Goal: Information Seeking & Learning: Find specific fact

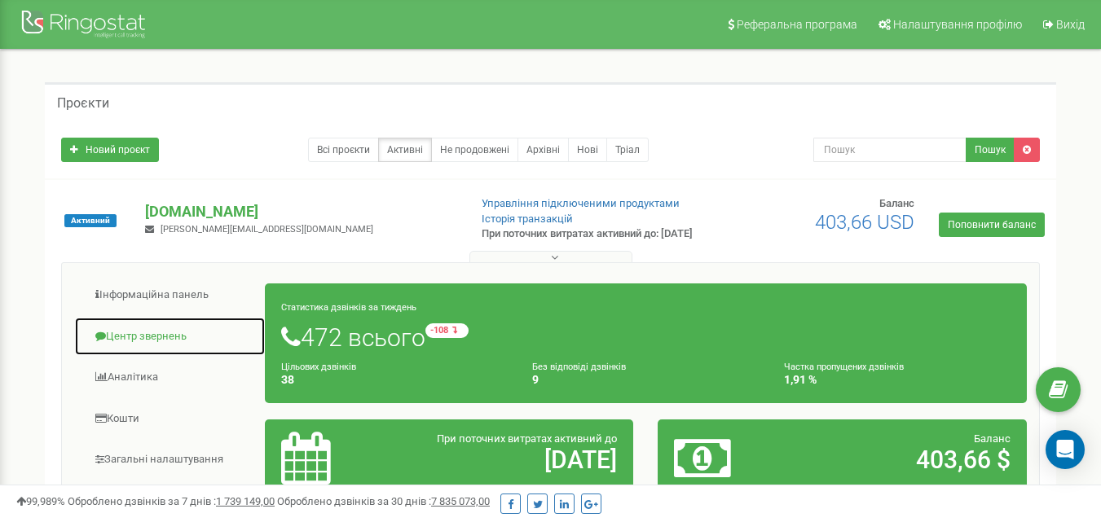
click at [170, 349] on link "Центр звернень" at bounding box center [169, 337] width 191 height 40
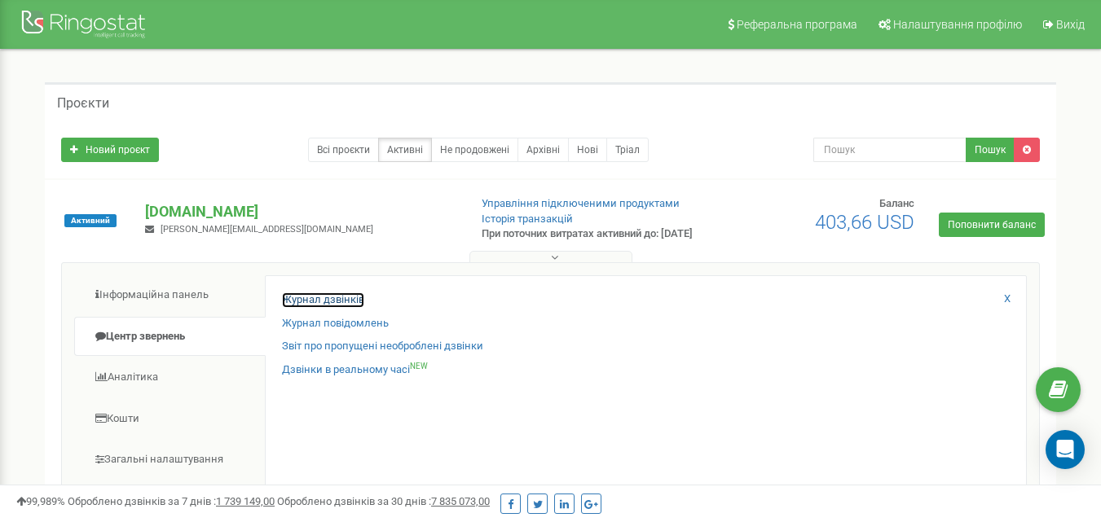
click at [306, 308] on link "Журнал дзвінків" at bounding box center [323, 299] width 82 height 15
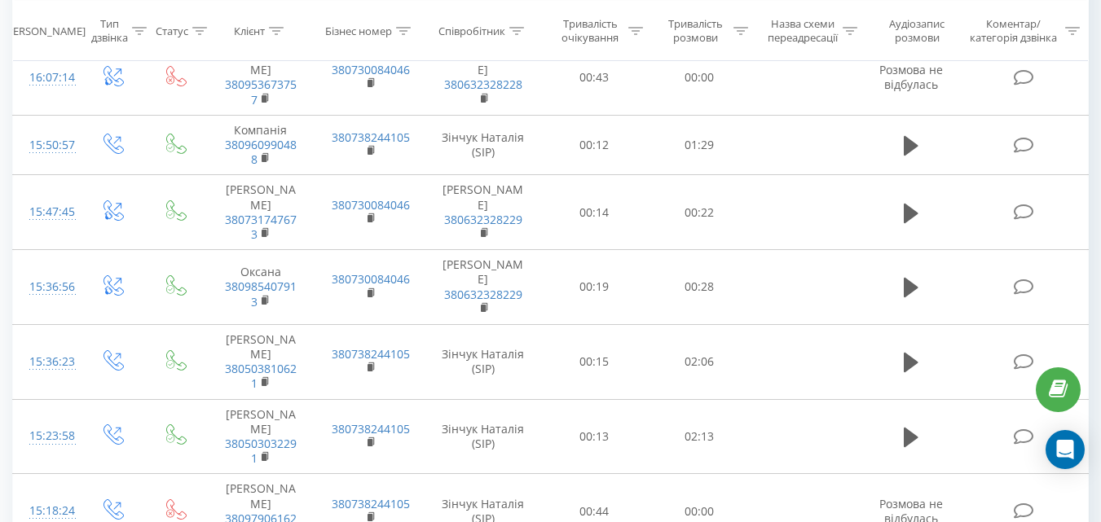
drag, startPoint x: 153, startPoint y: 476, endPoint x: 744, endPoint y: 424, distance: 592.9
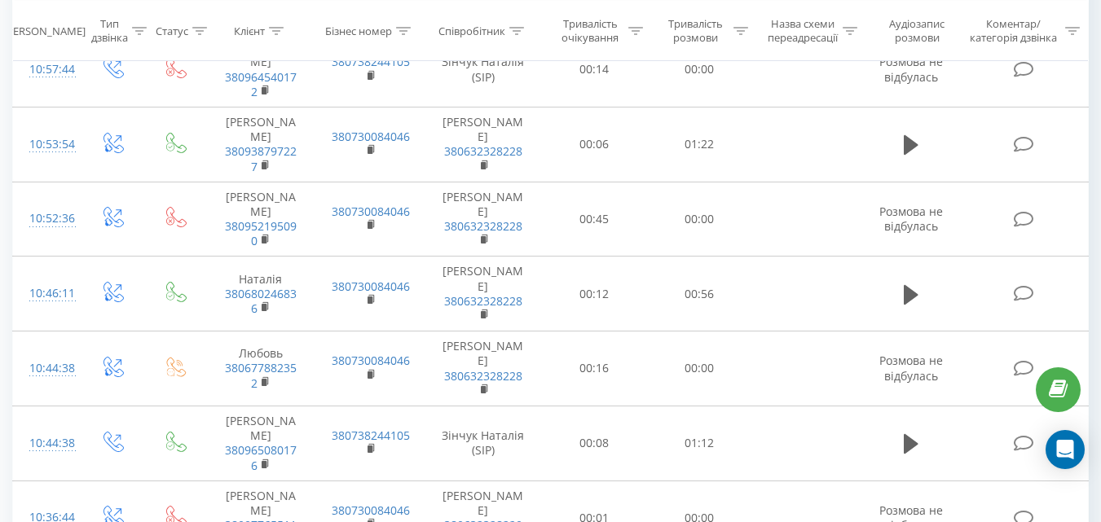
scroll to position [7025, 0]
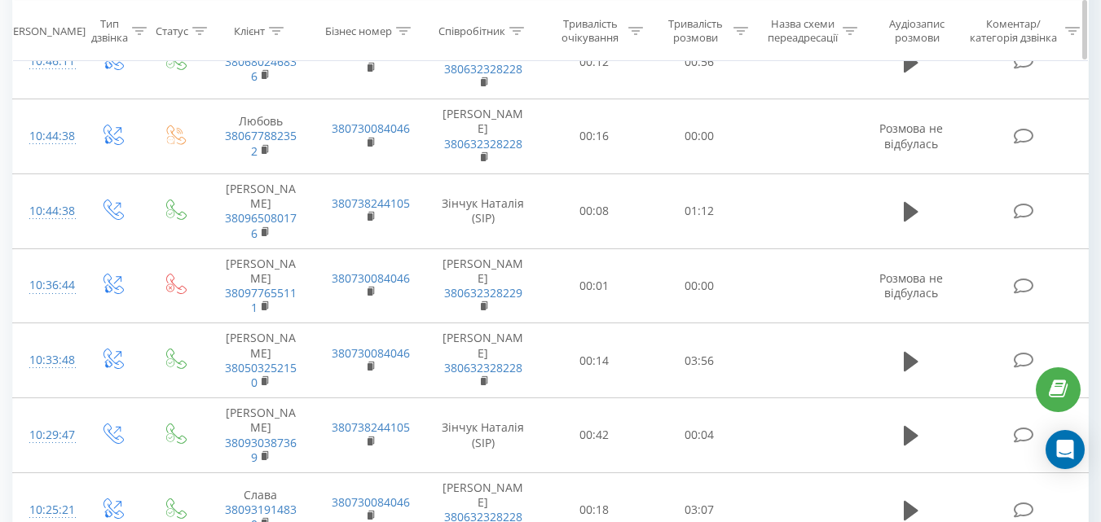
click at [481, 31] on div "Співробітник" at bounding box center [471, 31] width 67 height 14
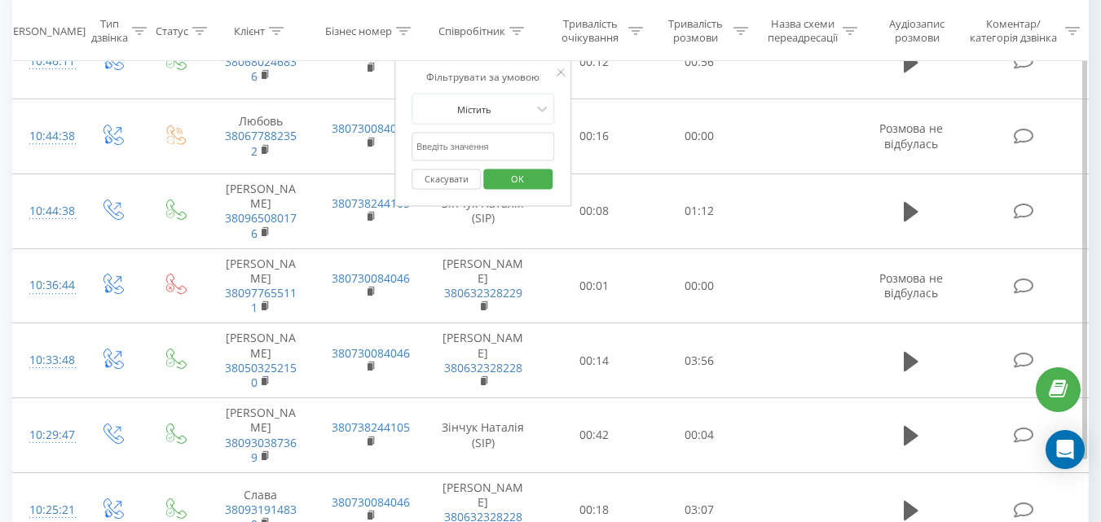
click at [454, 142] on input "text" at bounding box center [482, 147] width 143 height 29
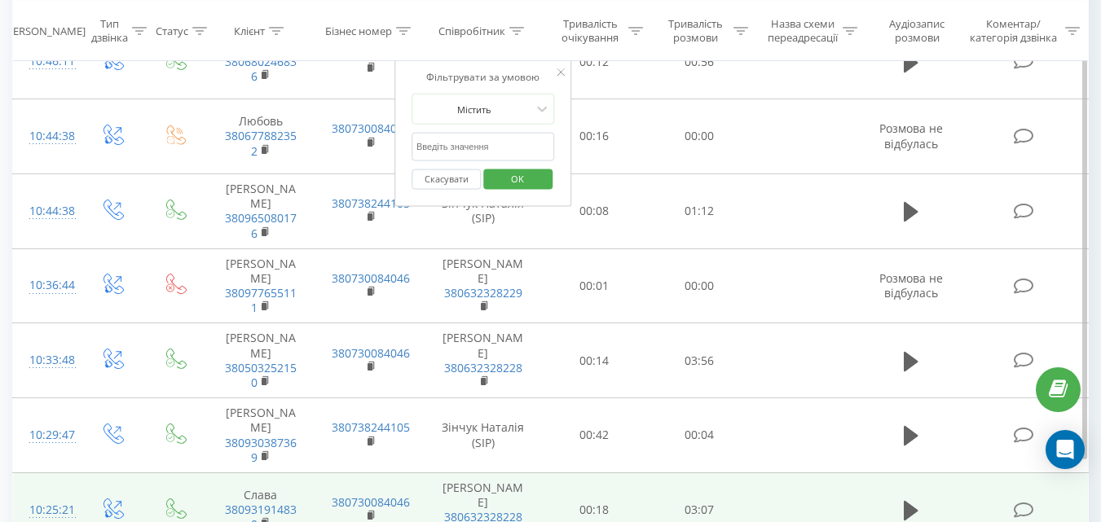
type input "Наталія"
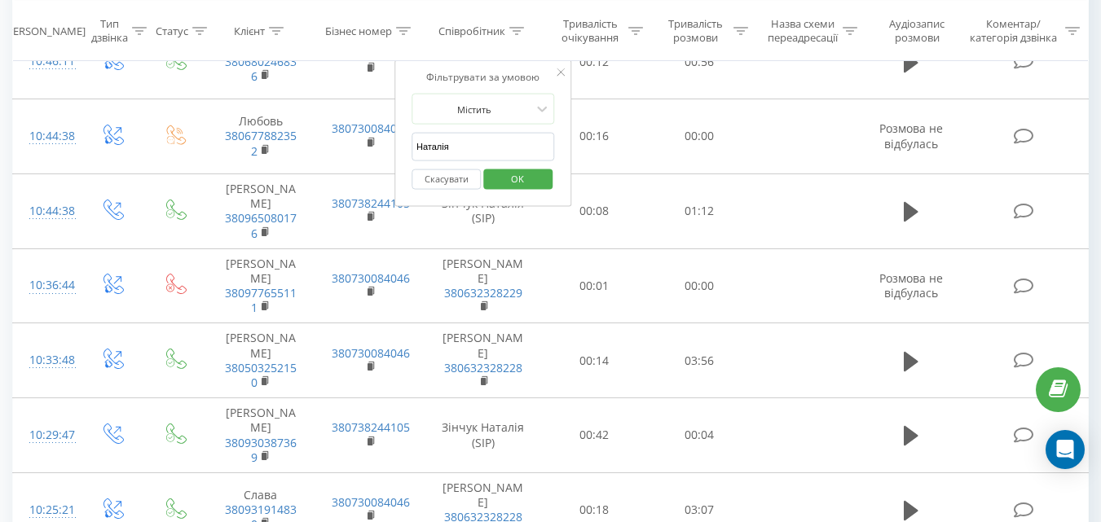
drag, startPoint x: 530, startPoint y: 181, endPoint x: 666, endPoint y: 213, distance: 139.7
click at [534, 181] on span "OK" at bounding box center [517, 177] width 46 height 25
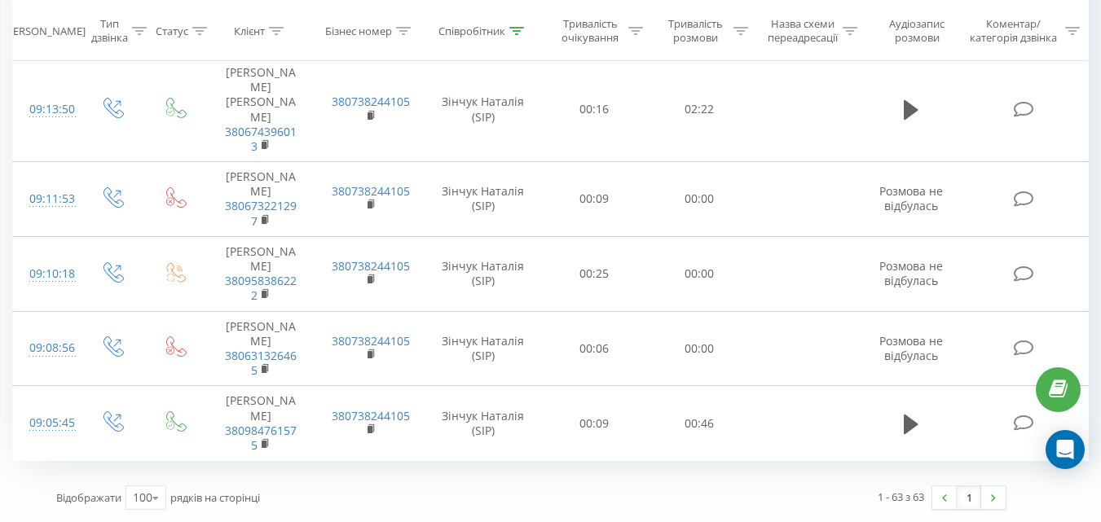
scroll to position [4202, 0]
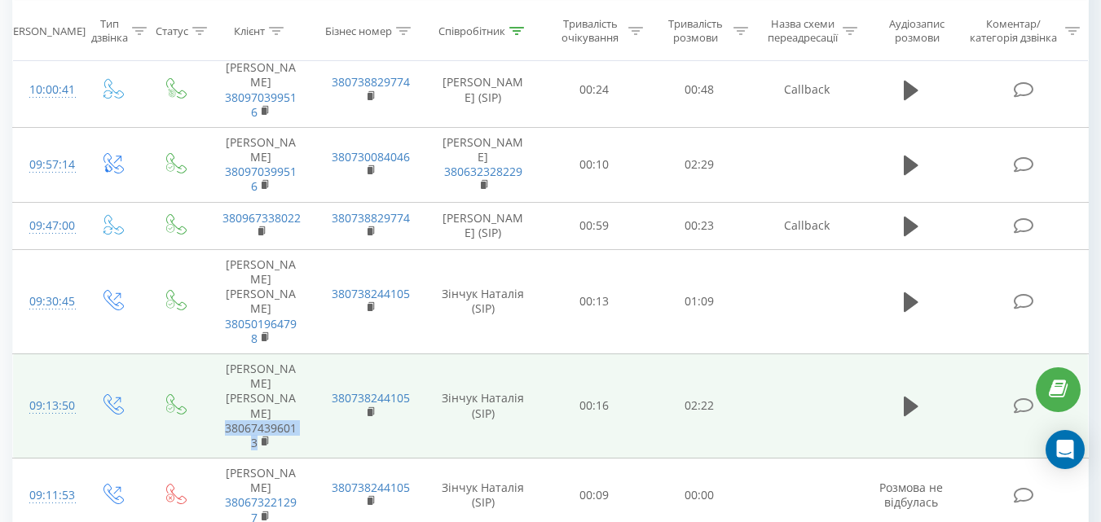
drag, startPoint x: 275, startPoint y: 182, endPoint x: 270, endPoint y: 174, distance: 8.4
click at [213, 354] on td "[PERSON_NAME] [PERSON_NAME] 380674396013" at bounding box center [260, 406] width 109 height 104
copy link "380674396013"
click at [910, 397] on icon at bounding box center [910, 407] width 15 height 20
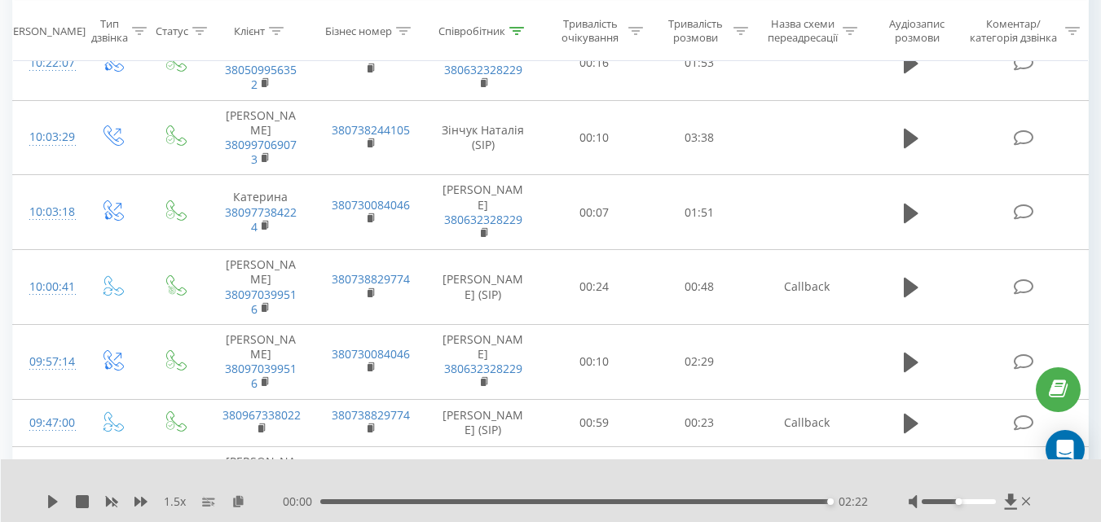
scroll to position [3973, 0]
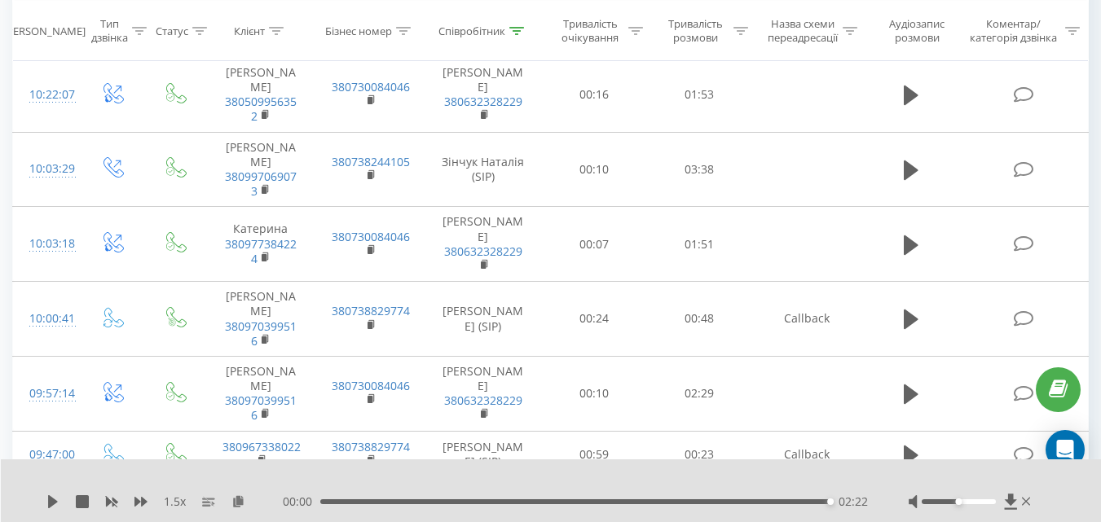
drag, startPoint x: 283, startPoint y: 318, endPoint x: 209, endPoint y: 305, distance: 74.3
click at [209, 478] on td "[PERSON_NAME] [PERSON_NAME] 380501964798" at bounding box center [260, 530] width 109 height 104
copy link "380501964798"
click at [903, 520] on icon at bounding box center [910, 531] width 15 height 23
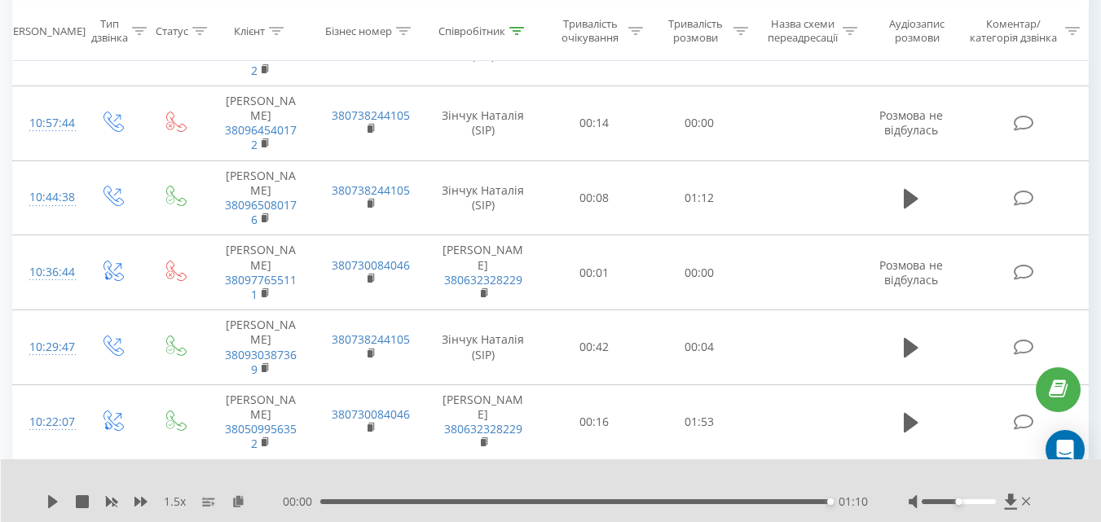
scroll to position [3630, 0]
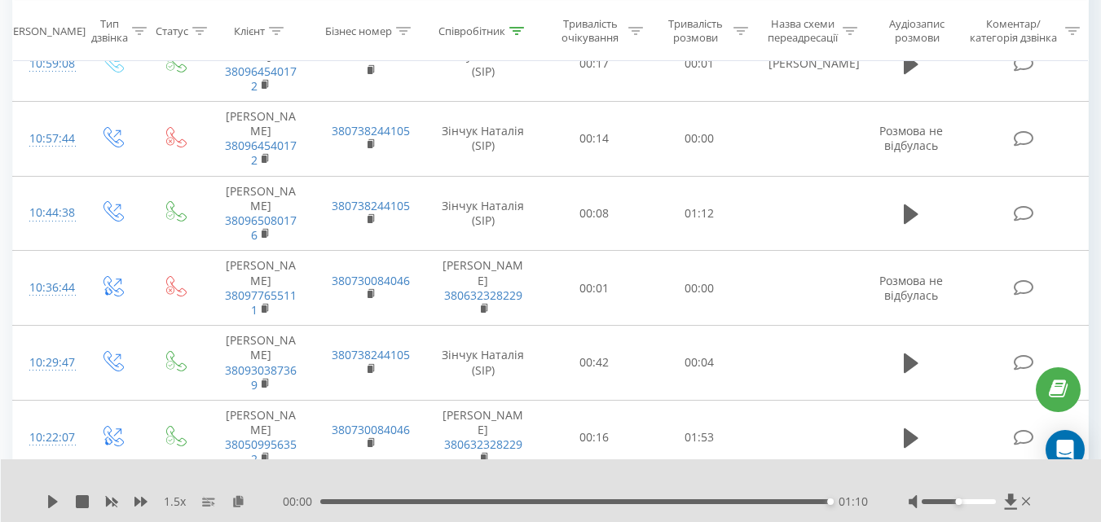
drag, startPoint x: 221, startPoint y: 312, endPoint x: 209, endPoint y: 303, distance: 15.2
click at [209, 475] on td "Марина 380997069073" at bounding box center [260, 512] width 109 height 75
copy link "380997069073"
drag, startPoint x: 905, startPoint y: 298, endPoint x: 191, endPoint y: 519, distance: 747.8
click at [906, 503] on icon at bounding box center [910, 513] width 15 height 20
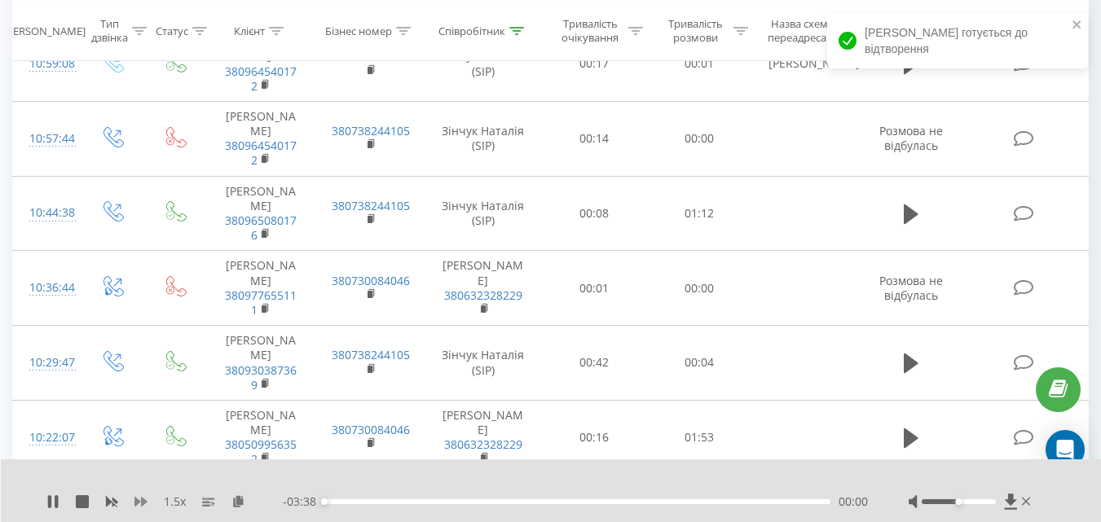
click at [135, 504] on icon at bounding box center [140, 502] width 13 height 10
drag, startPoint x: 955, startPoint y: 500, endPoint x: 999, endPoint y: 504, distance: 44.2
click at [999, 504] on div at bounding box center [970, 502] width 125 height 16
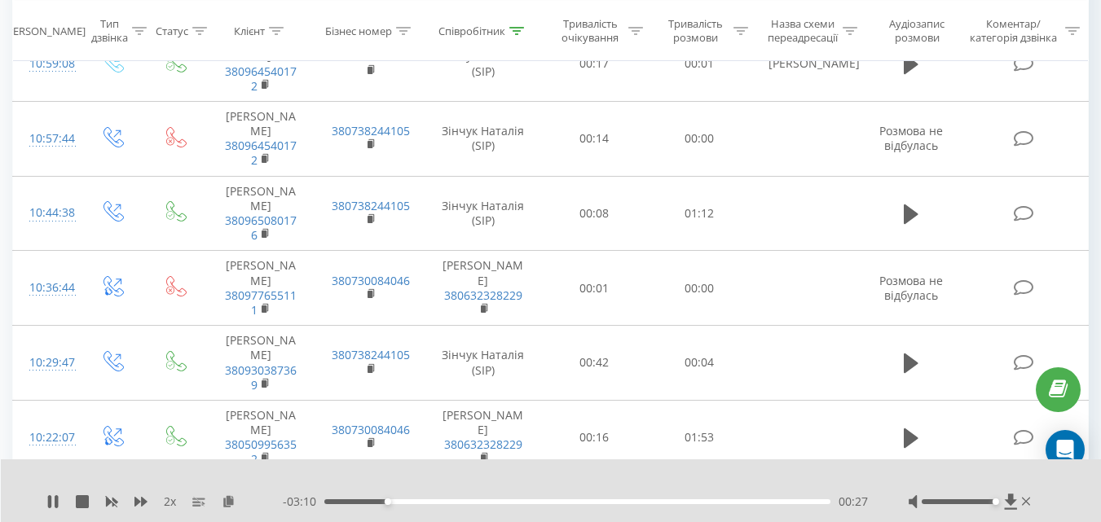
click at [349, 502] on div "00:27" at bounding box center [577, 501] width 506 height 5
click at [146, 502] on icon at bounding box center [140, 502] width 13 height 10
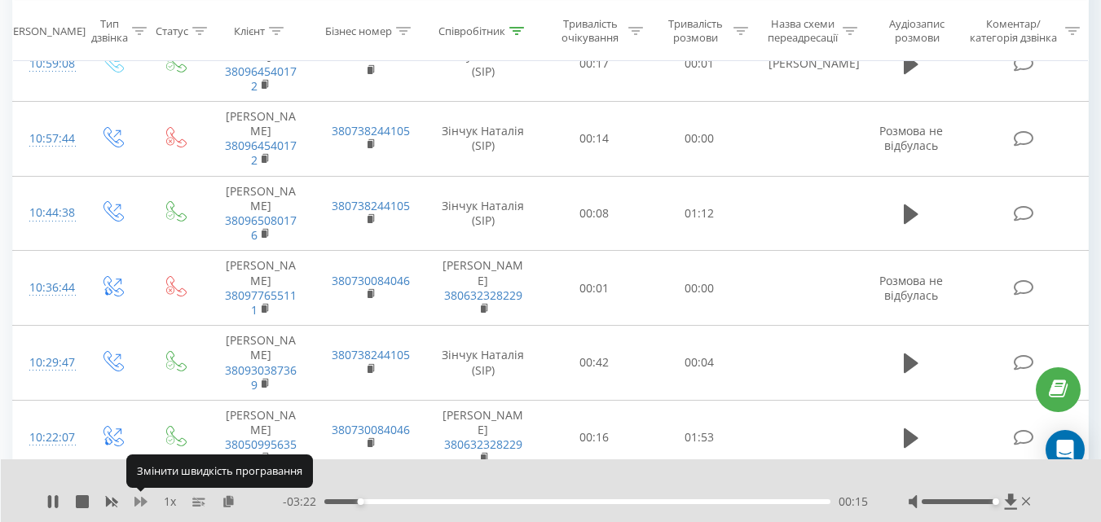
click at [146, 502] on icon at bounding box center [140, 502] width 13 height 10
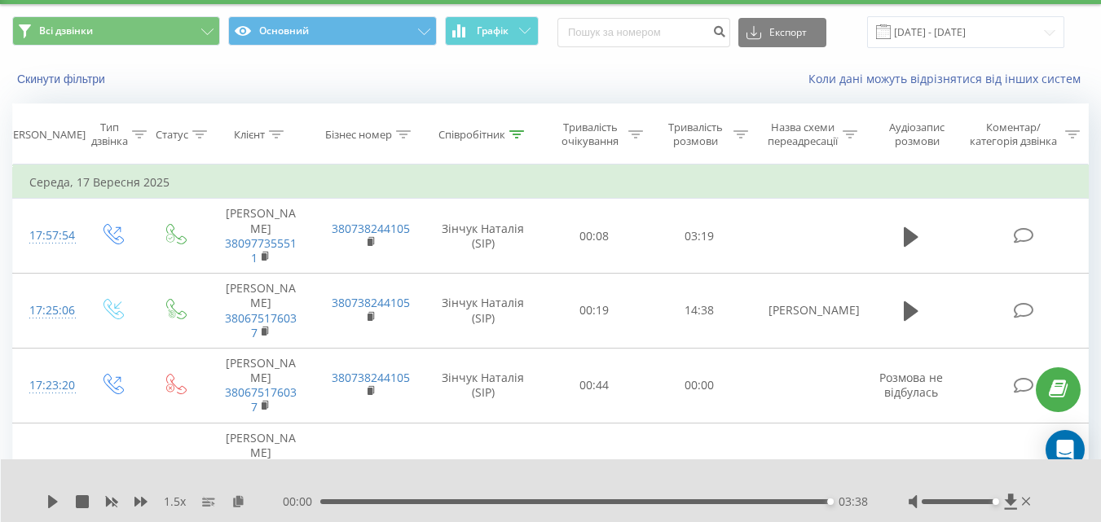
scroll to position [0, 0]
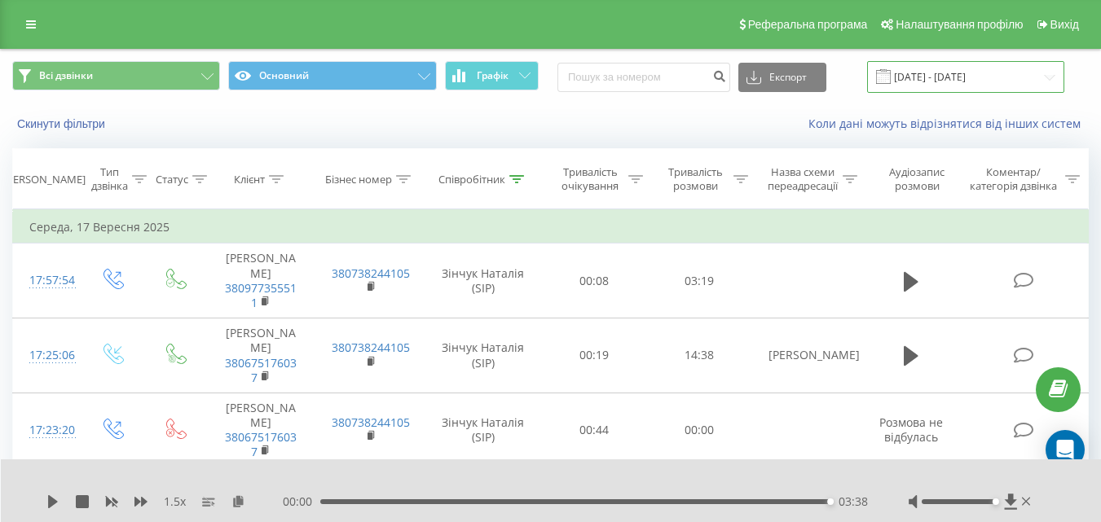
click at [957, 68] on input "[DATE] - [DATE]" at bounding box center [965, 77] width 197 height 32
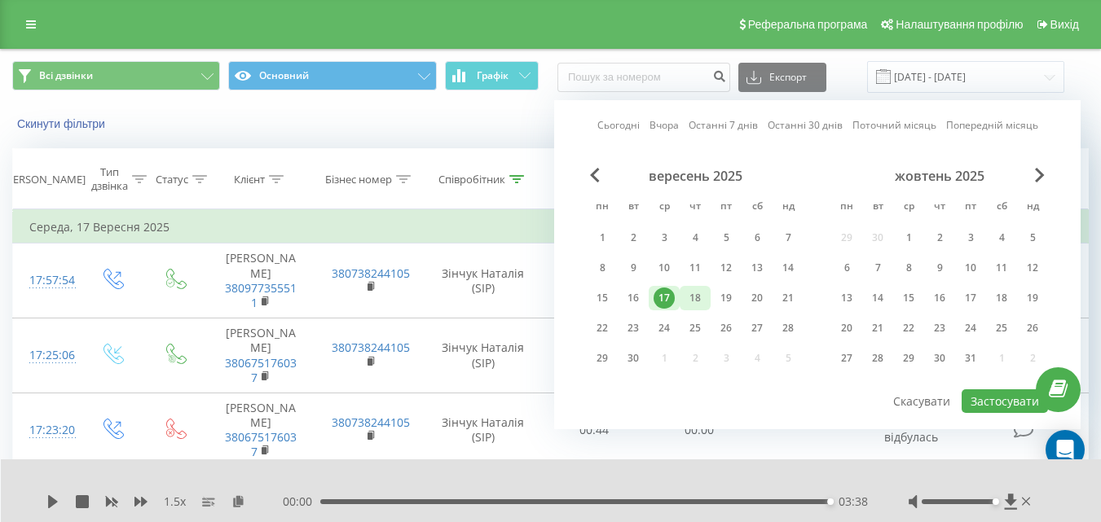
click at [698, 294] on div "18" at bounding box center [694, 298] width 21 height 21
click at [1006, 401] on button "Застосувати" at bounding box center [1004, 401] width 86 height 24
type input "[DATE] - [DATE]"
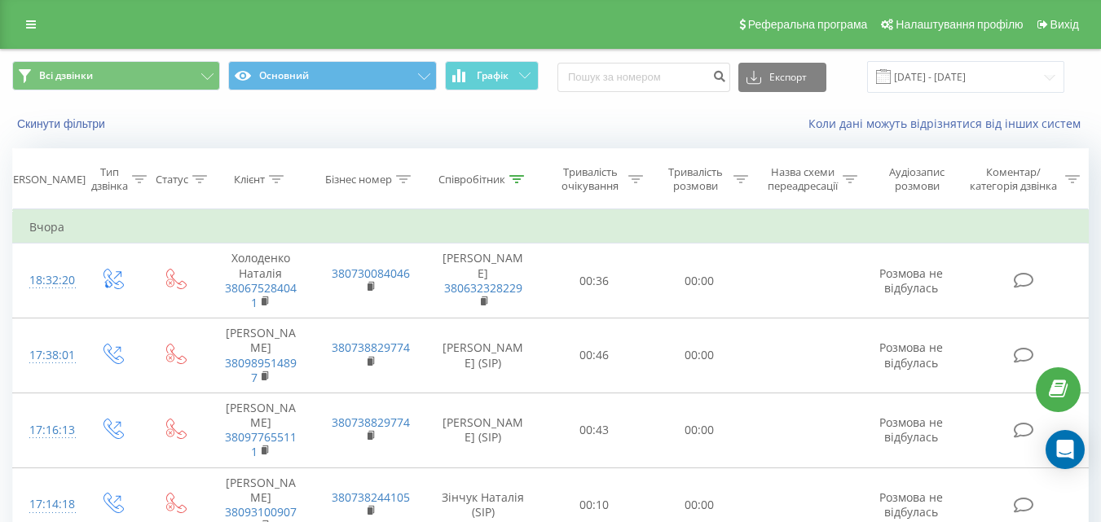
scroll to position [3547, 0]
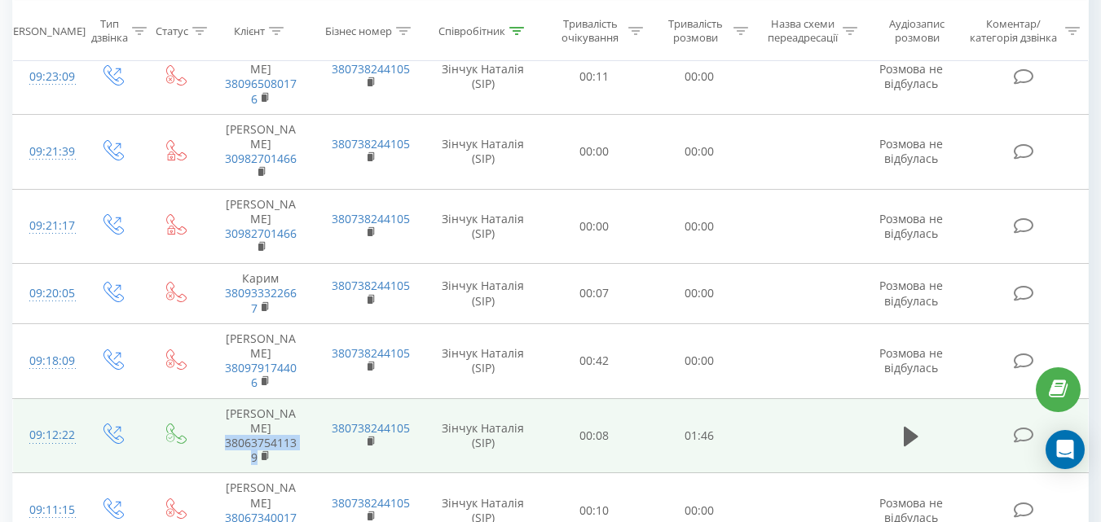
drag, startPoint x: 274, startPoint y: 218, endPoint x: 220, endPoint y: 197, distance: 57.5
click at [220, 398] on td "[PERSON_NAME] 380637541139" at bounding box center [260, 435] width 109 height 75
copy link "380637541139"
click at [916, 425] on icon at bounding box center [910, 436] width 15 height 23
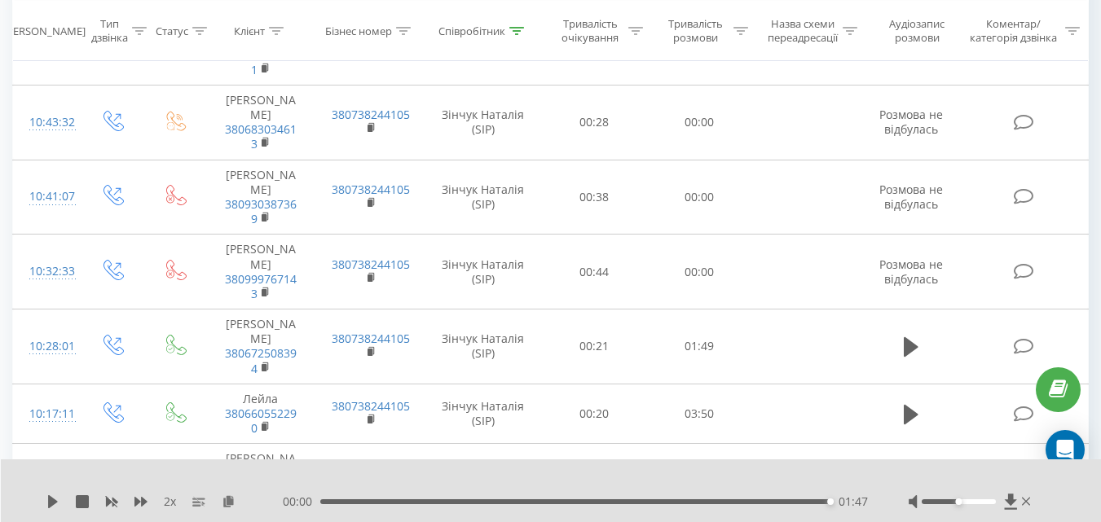
scroll to position [2544, 0]
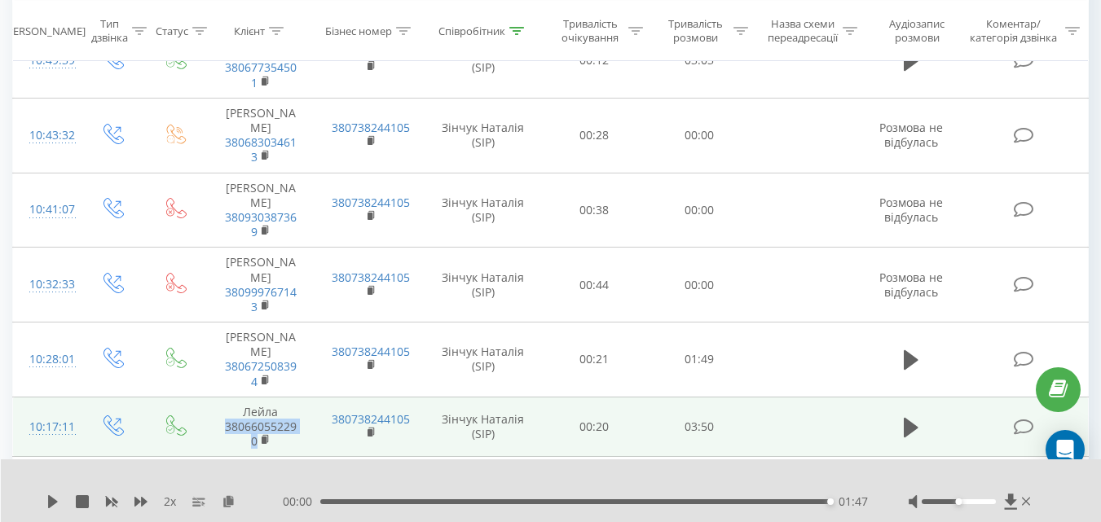
drag, startPoint x: 286, startPoint y: 247, endPoint x: 220, endPoint y: 238, distance: 66.6
click at [220, 397] on td "[PERSON_NAME] 380660552290" at bounding box center [260, 427] width 109 height 60
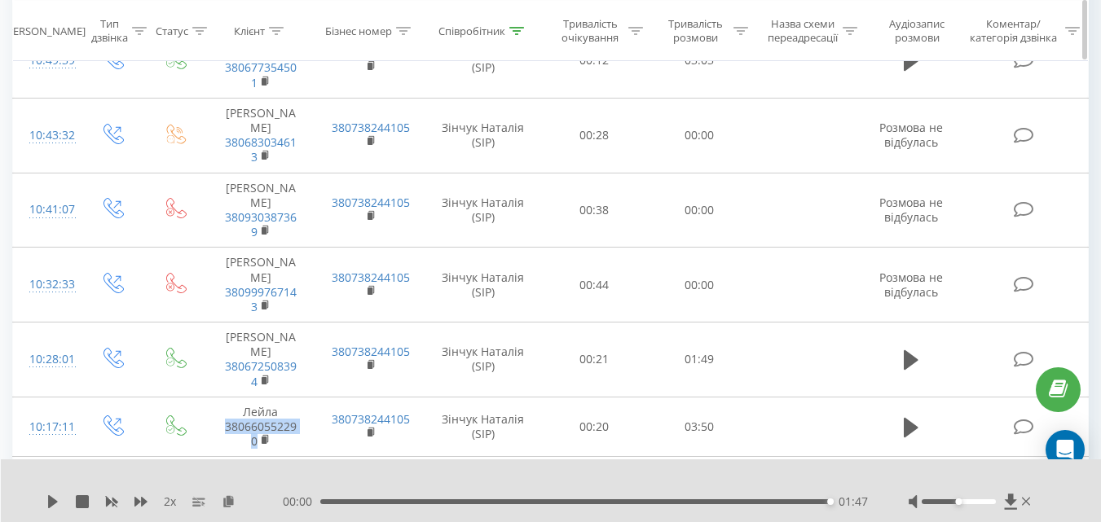
copy link "380660552290"
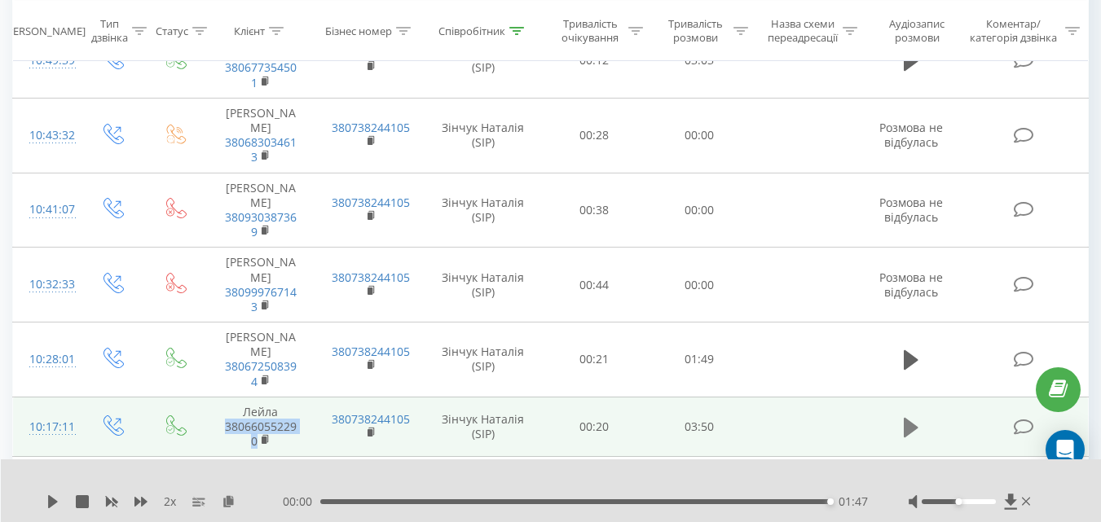
click at [911, 418] on icon at bounding box center [910, 428] width 15 height 20
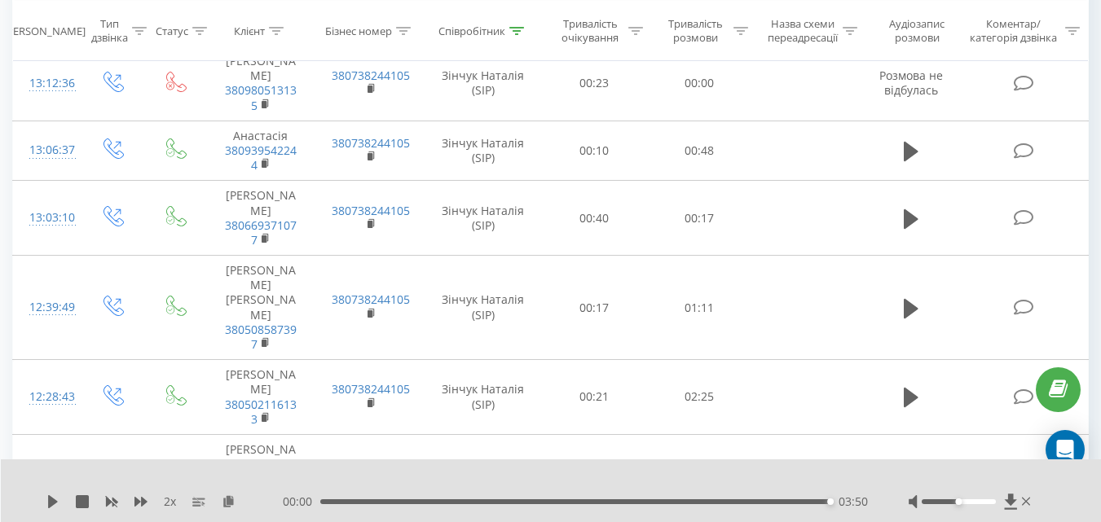
scroll to position [0, 0]
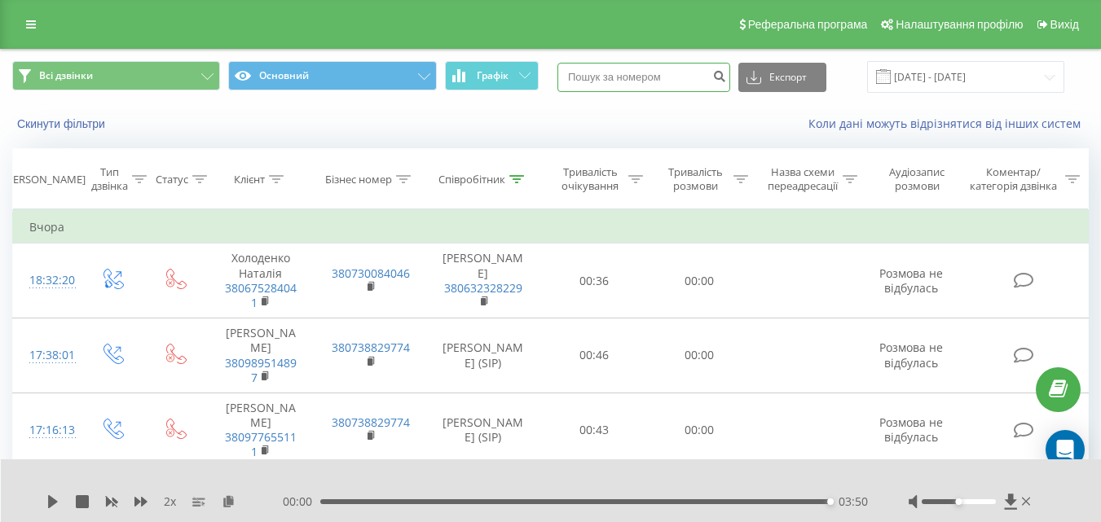
click at [666, 73] on input at bounding box center [643, 77] width 173 height 29
paste input "38050 311-48-49"
type input "38050 311-48-49"
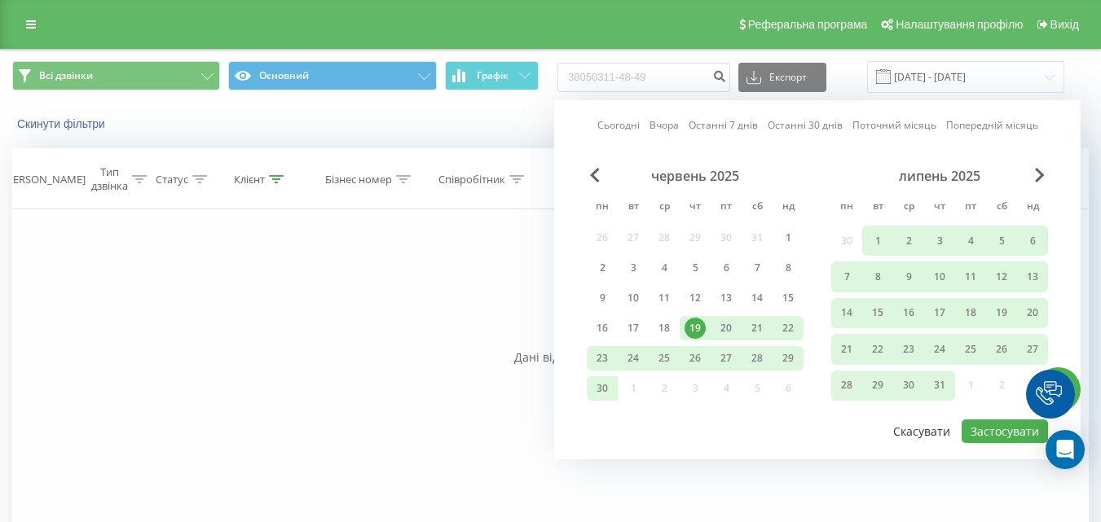
click at [933, 427] on button "Скасувати" at bounding box center [921, 432] width 75 height 24
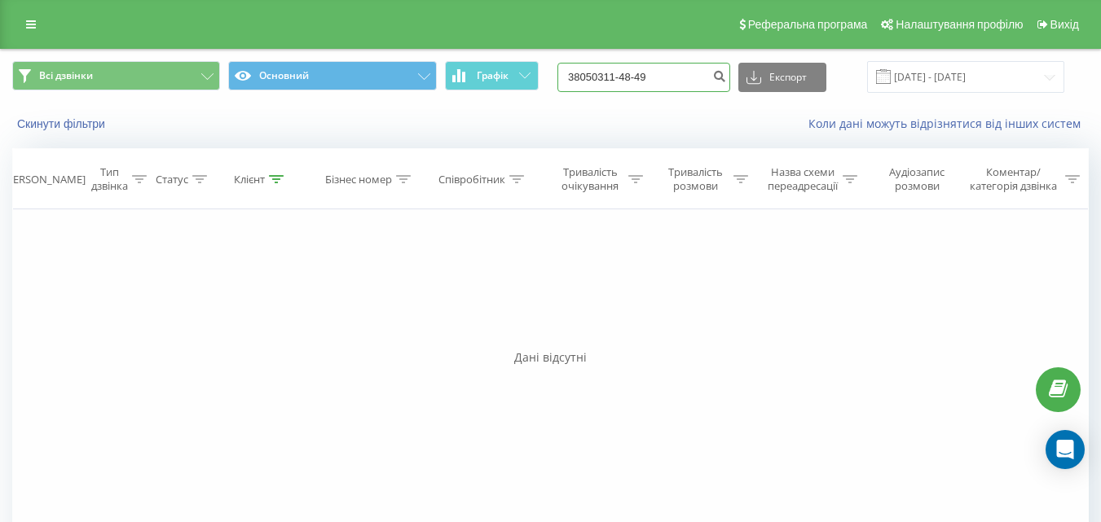
click at [632, 75] on input "38050311-48-49" at bounding box center [643, 77] width 173 height 29
click at [91, 121] on button "Скинути фільтри" at bounding box center [62, 123] width 101 height 15
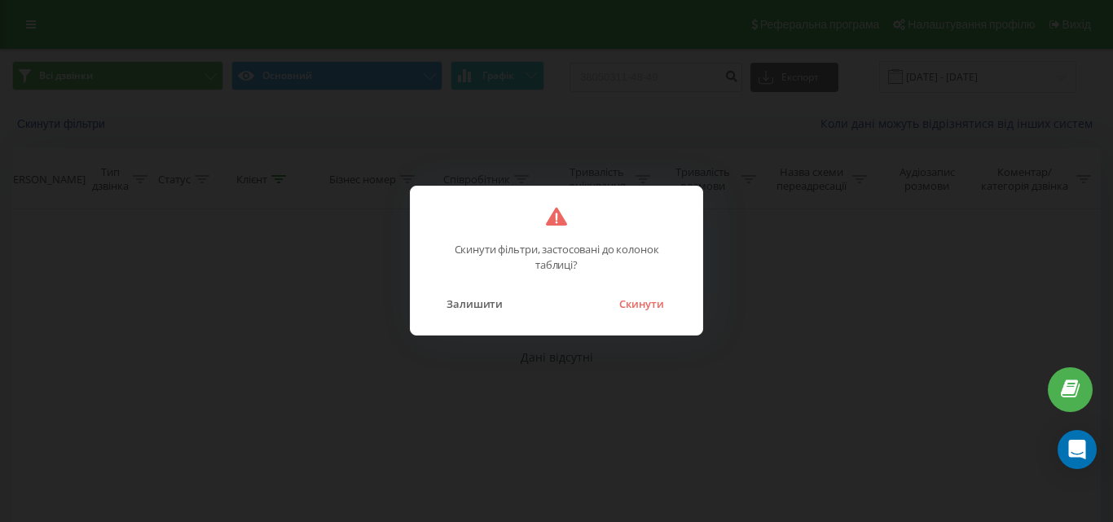
click at [649, 306] on button "Скинути" at bounding box center [641, 303] width 61 height 21
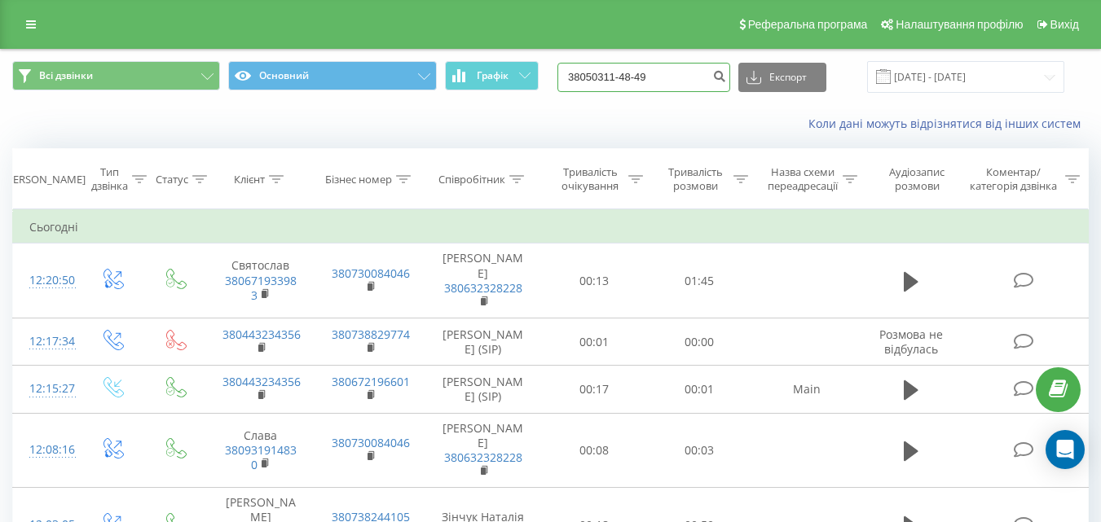
click at [690, 76] on input "38050311-48-49" at bounding box center [643, 77] width 173 height 29
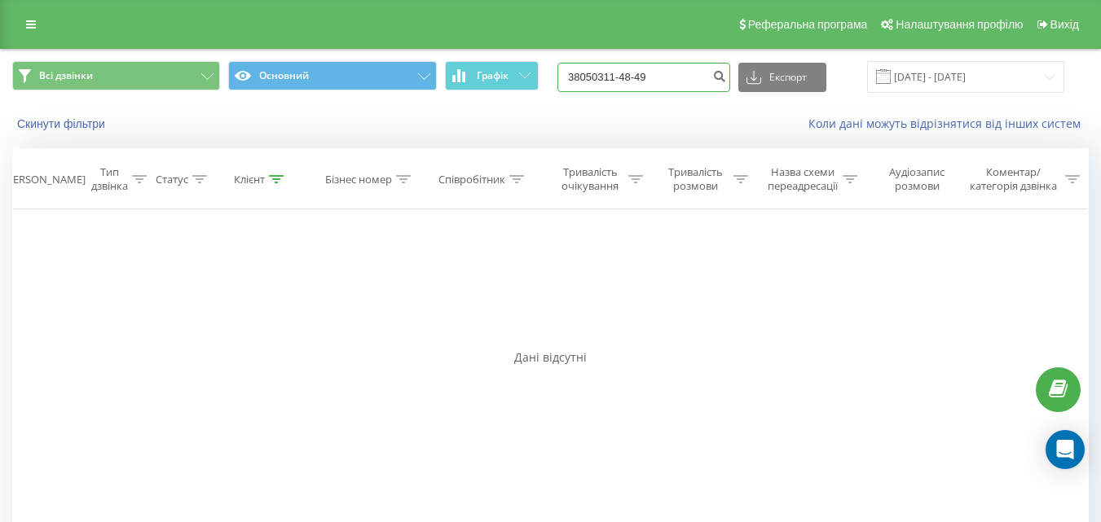
click at [626, 75] on input "38050311-48-49" at bounding box center [643, 77] width 173 height 29
click at [1056, 68] on input "19.06.2025 - 19.09.2025" at bounding box center [965, 77] width 197 height 32
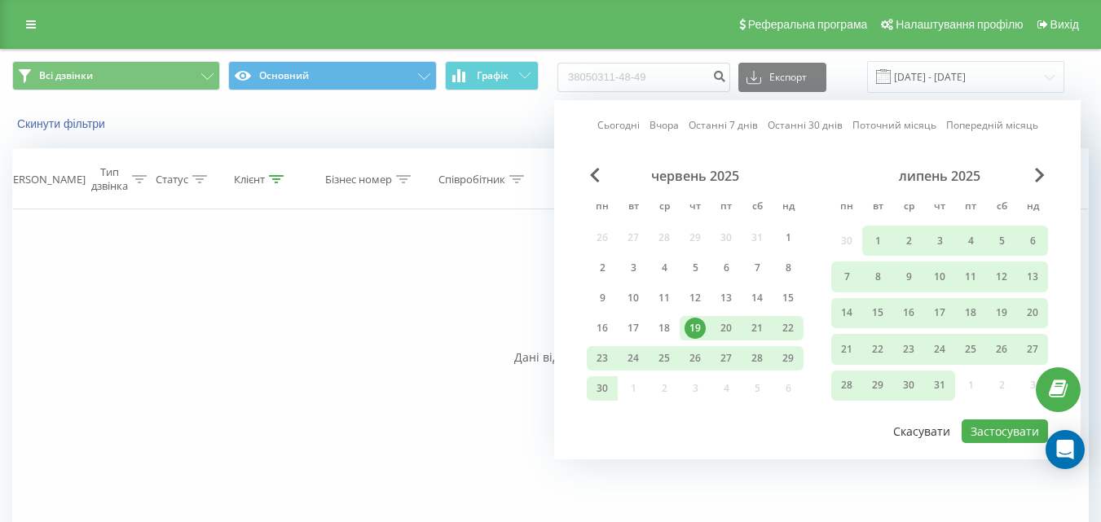
click at [922, 433] on button "Скасувати" at bounding box center [921, 432] width 75 height 24
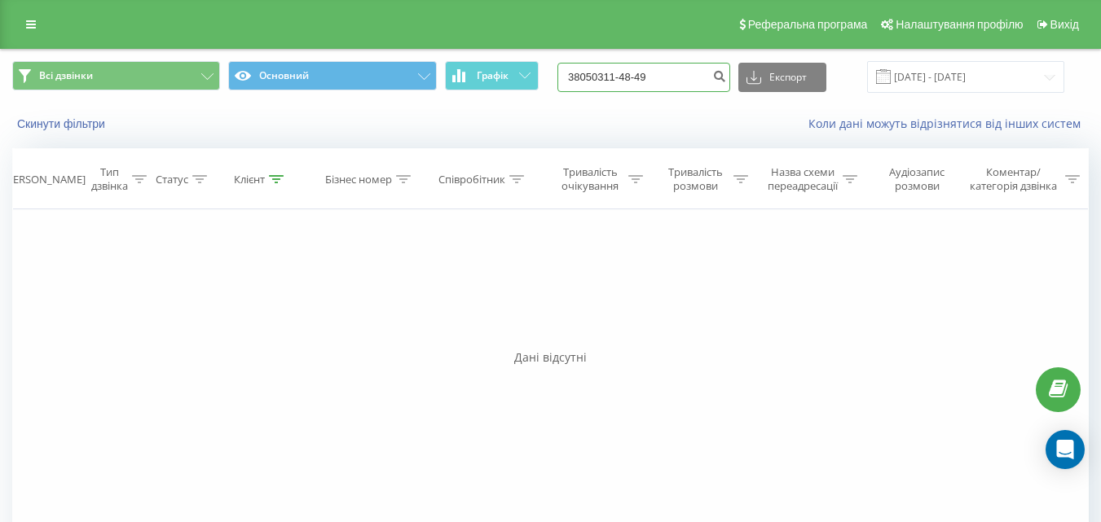
click at [688, 76] on input "38050311-48-49" at bounding box center [643, 77] width 173 height 29
click at [941, 75] on input "19.06.2025 - 19.09.2025" at bounding box center [965, 77] width 197 height 32
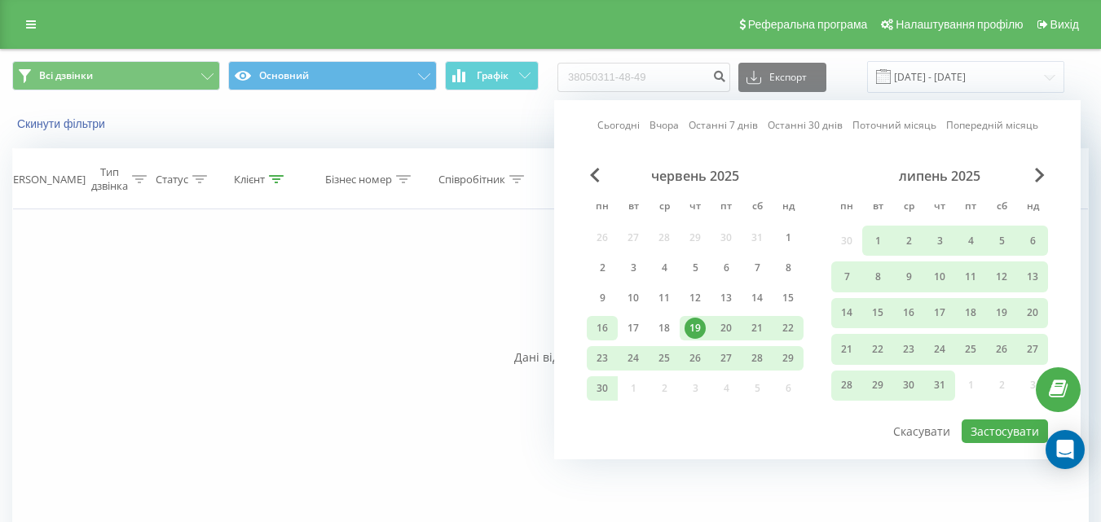
click at [597, 327] on div "16" at bounding box center [601, 328] width 21 height 21
drag, startPoint x: 597, startPoint y: 327, endPoint x: 714, endPoint y: 357, distance: 121.1
click at [598, 327] on div "16" at bounding box center [601, 328] width 21 height 21
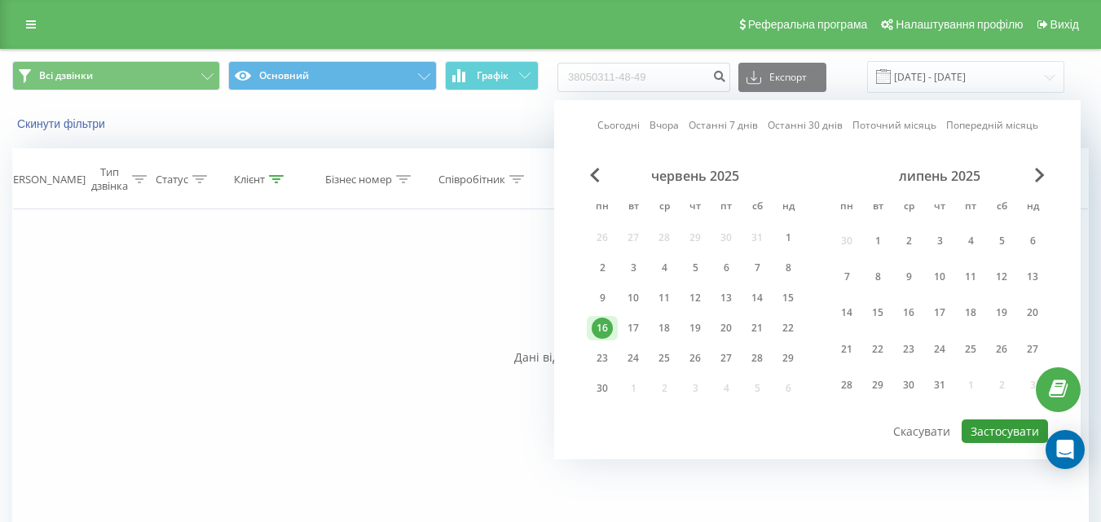
drag, startPoint x: 1027, startPoint y: 437, endPoint x: 710, endPoint y: 356, distance: 327.0
click at [1019, 435] on button "Застосувати" at bounding box center [1004, 432] width 86 height 24
type input "16.06.2025 - 16.06.2025"
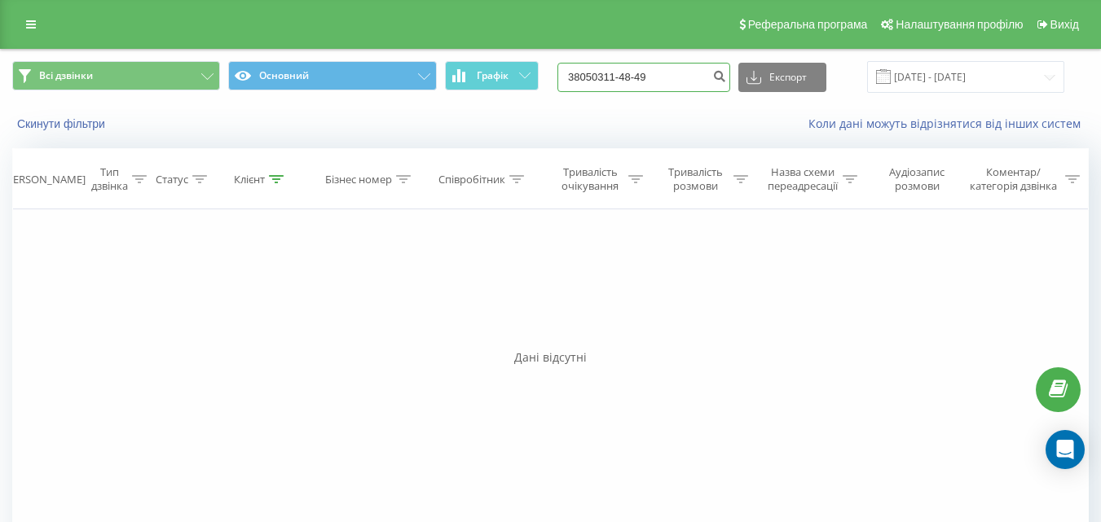
click at [696, 77] on input "38050311-48-49" at bounding box center [643, 77] width 173 height 29
type input "380503114849"
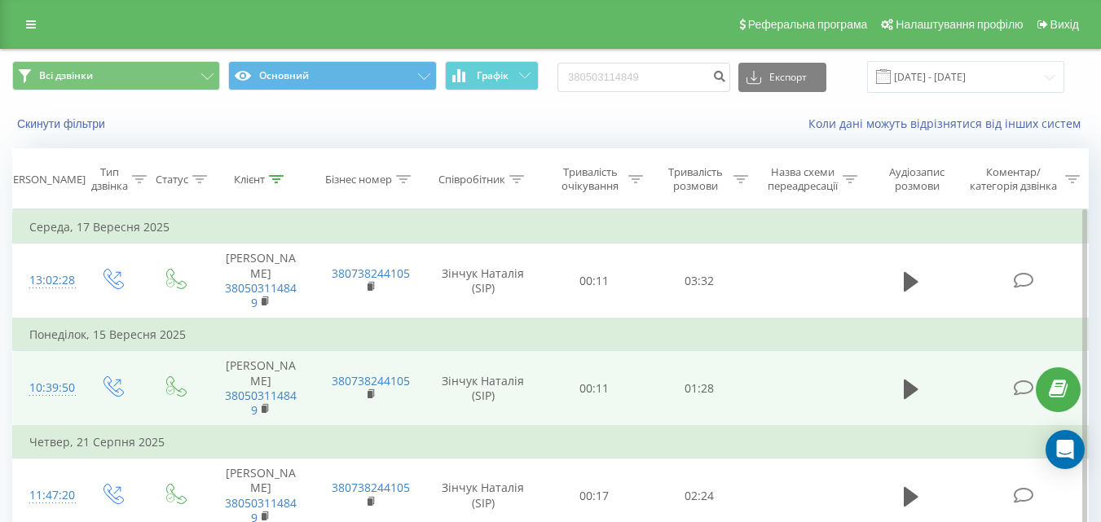
scroll to position [81, 0]
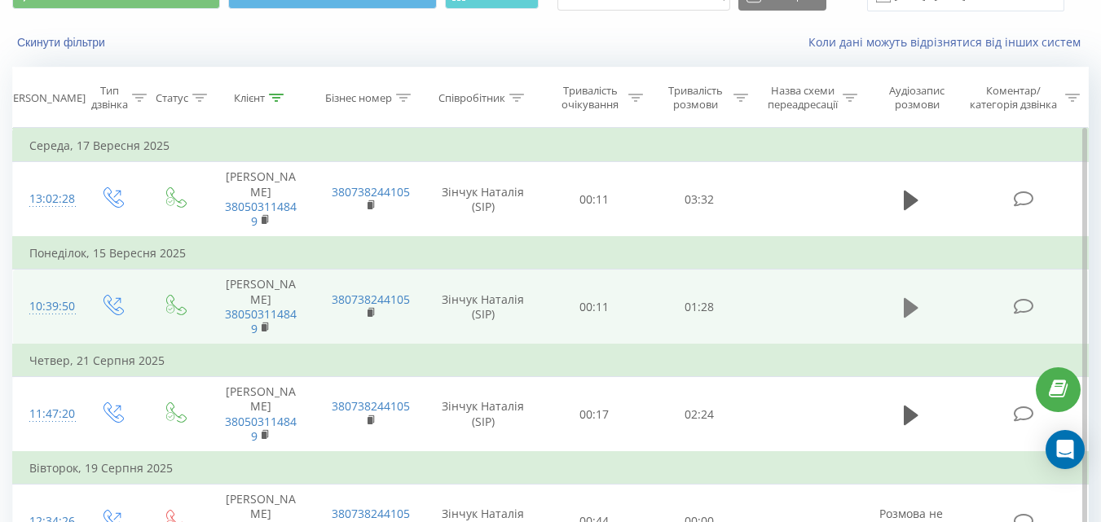
click at [909, 317] on icon at bounding box center [910, 307] width 15 height 20
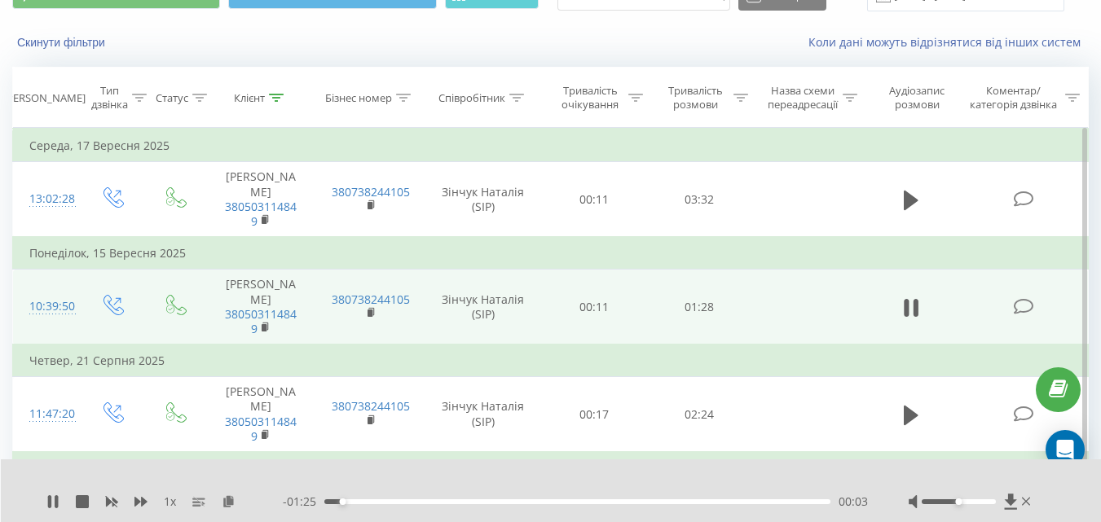
click at [148, 502] on div "1 x" at bounding box center [164, 502] width 236 height 16
click at [142, 501] on icon at bounding box center [140, 502] width 13 height 10
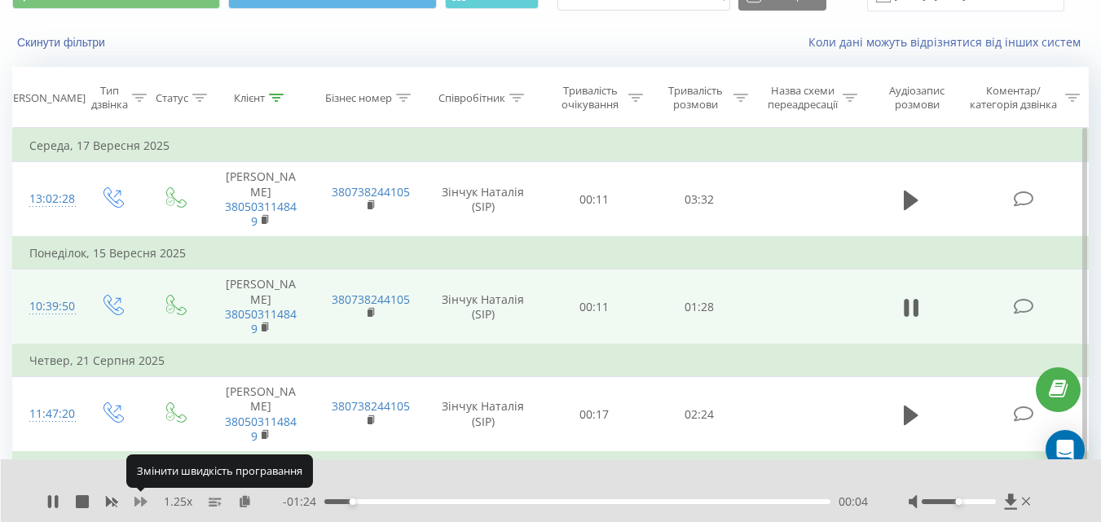
click at [142, 501] on icon at bounding box center [140, 502] width 13 height 10
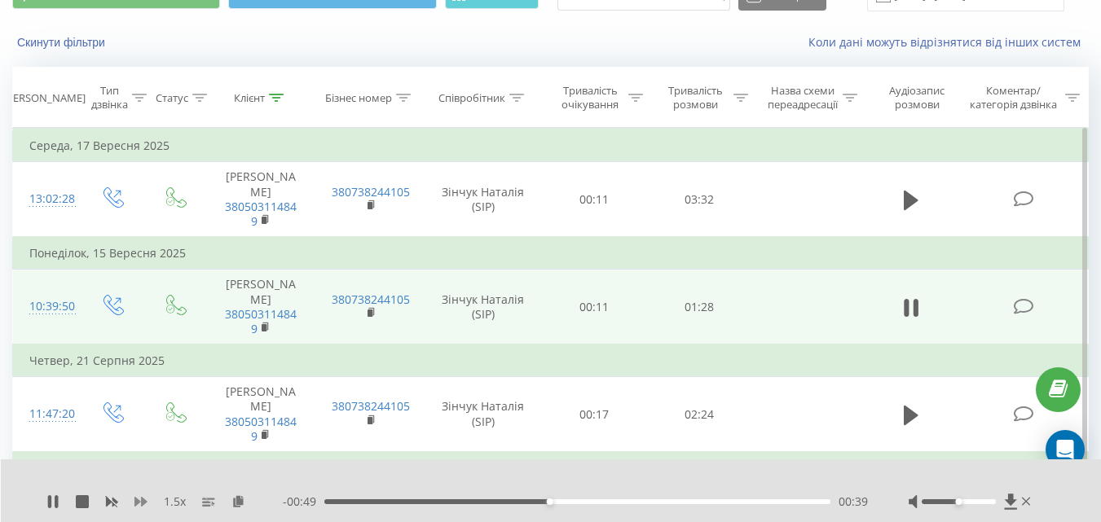
click at [142, 499] on icon at bounding box center [140, 502] width 13 height 10
click at [59, 499] on icon at bounding box center [52, 501] width 13 height 13
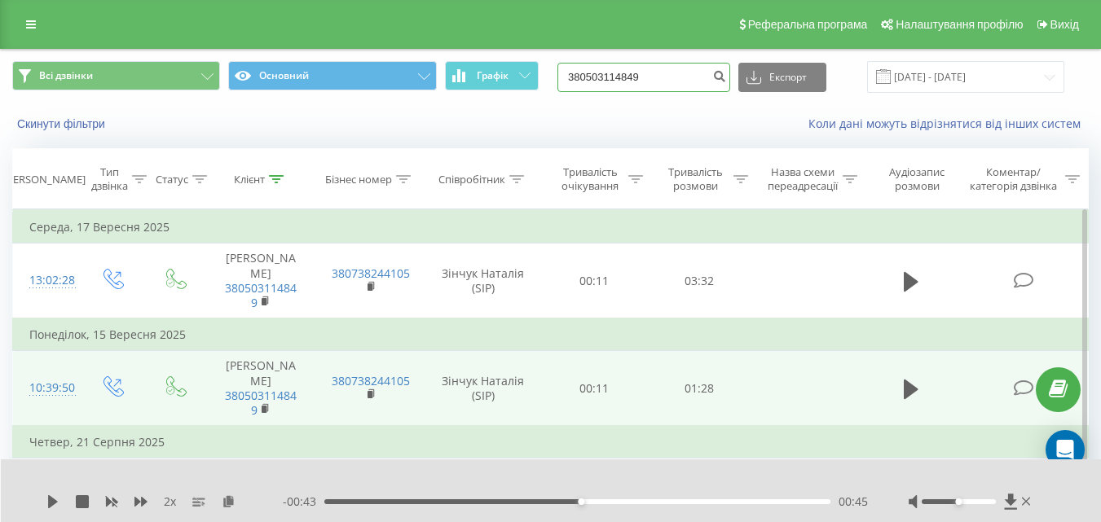
click at [683, 72] on input "380503114849" at bounding box center [643, 77] width 173 height 29
type input "3"
click at [942, 70] on input "19.06.2025 - 19.09.2025" at bounding box center [965, 77] width 197 height 32
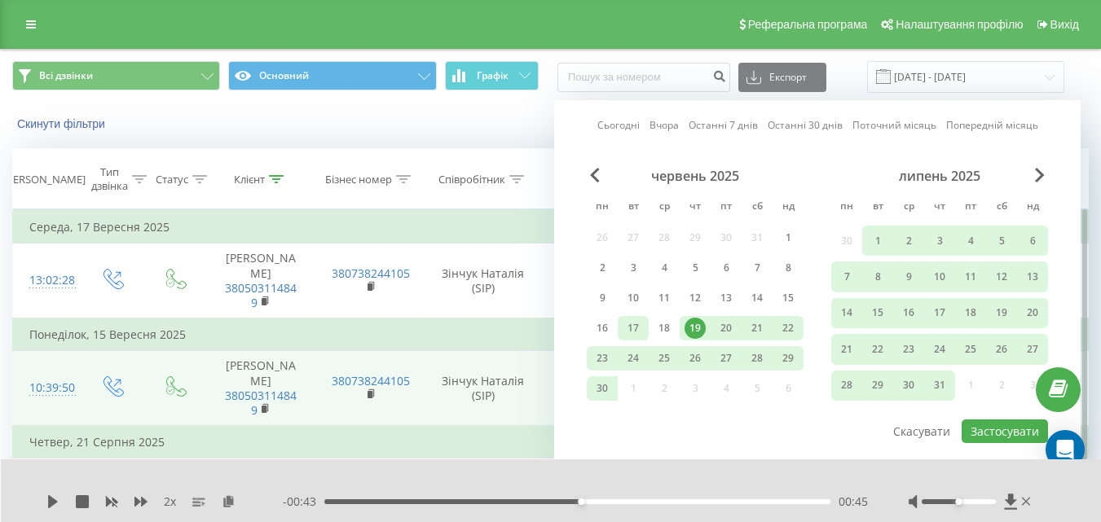
click at [634, 328] on div "17" at bounding box center [632, 328] width 21 height 21
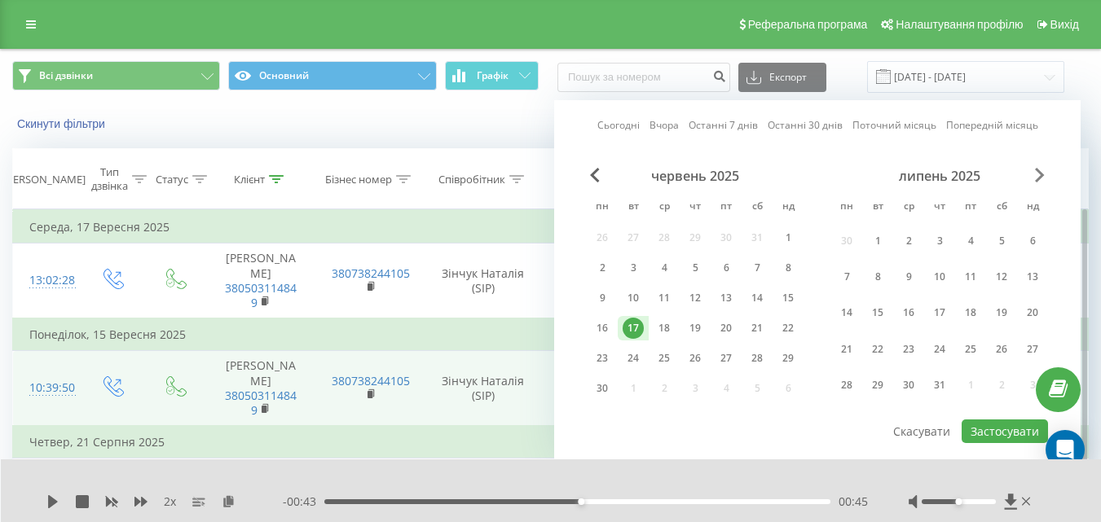
click at [1044, 171] on span "Next Month" at bounding box center [1040, 175] width 10 height 15
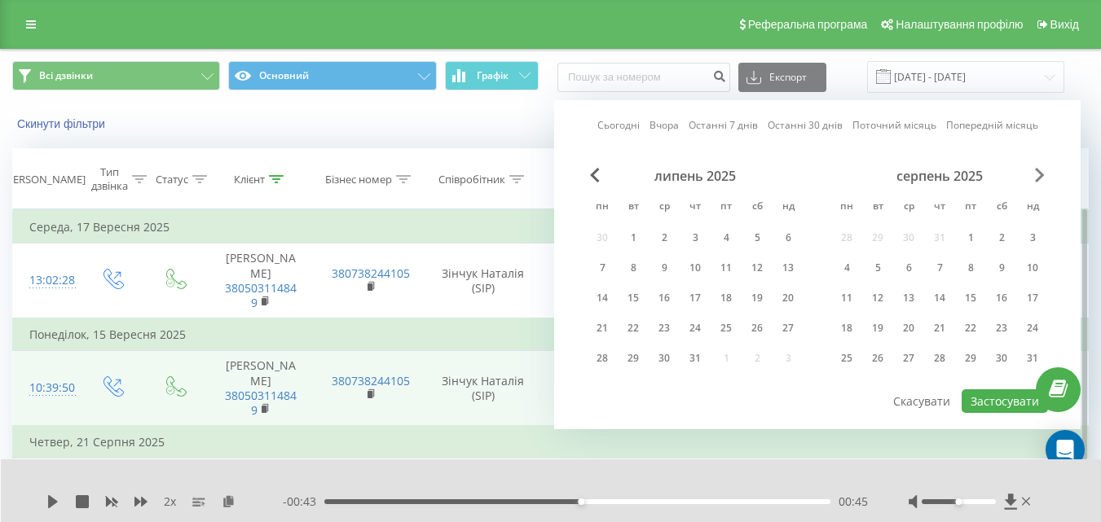
click at [1044, 171] on span "Next Month" at bounding box center [1040, 175] width 10 height 15
click at [849, 292] on div "15" at bounding box center [846, 298] width 21 height 21
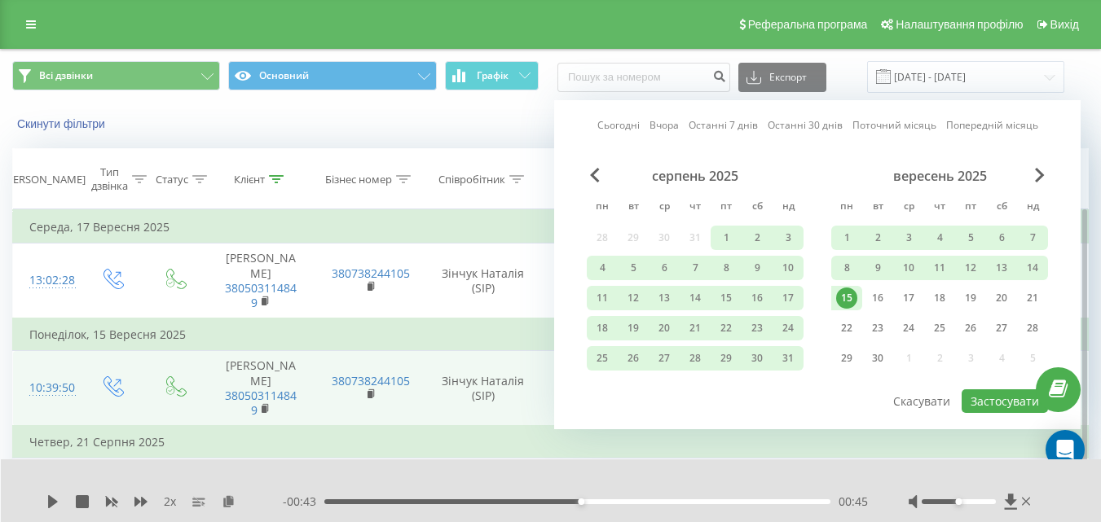
click at [849, 292] on div "15" at bounding box center [846, 298] width 21 height 21
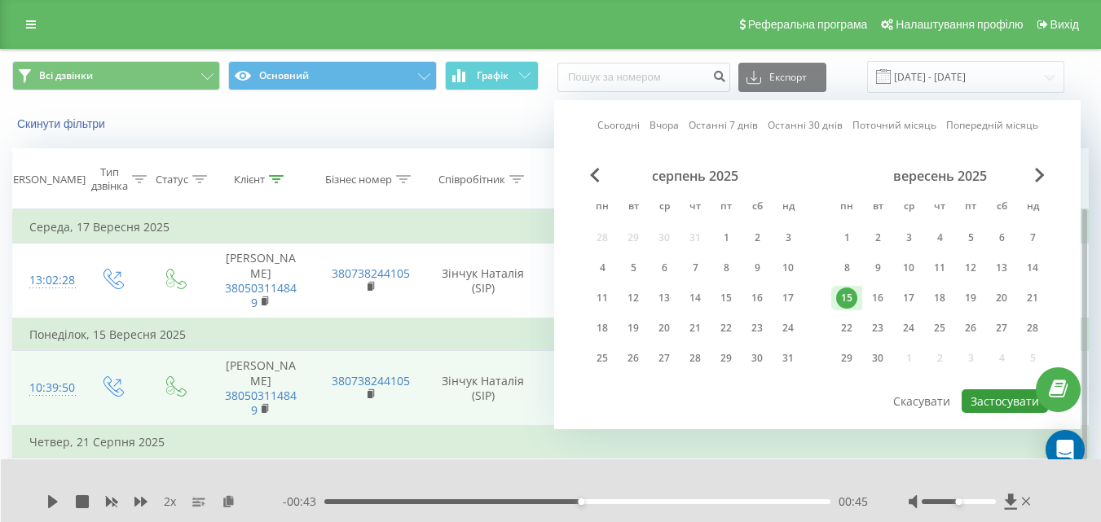
click at [1002, 397] on button "Застосувати" at bounding box center [1004, 401] width 86 height 24
type input "15.09.2025 - 15.09.2025"
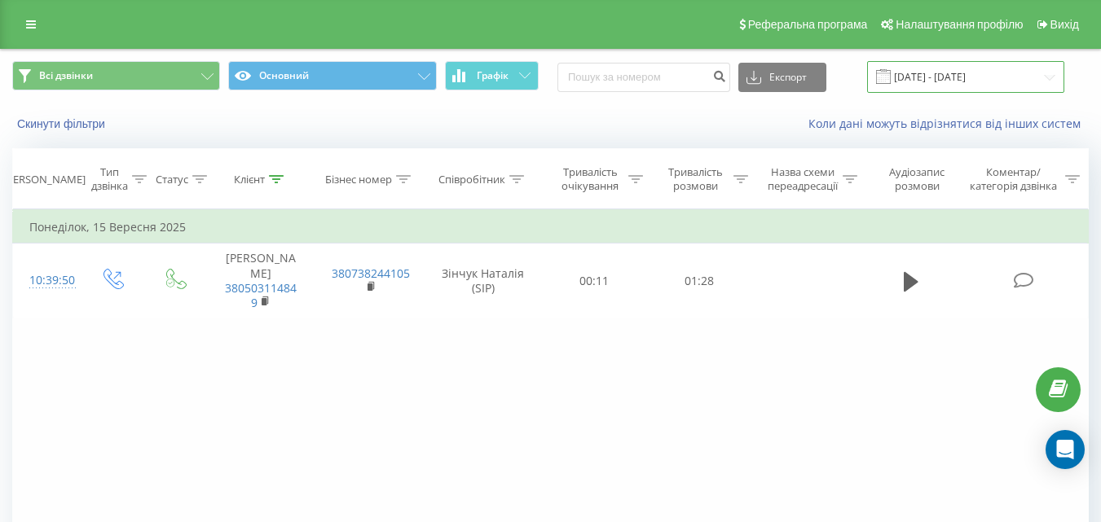
click at [1047, 74] on input "15.09.2025 - 15.09.2025" at bounding box center [965, 77] width 197 height 32
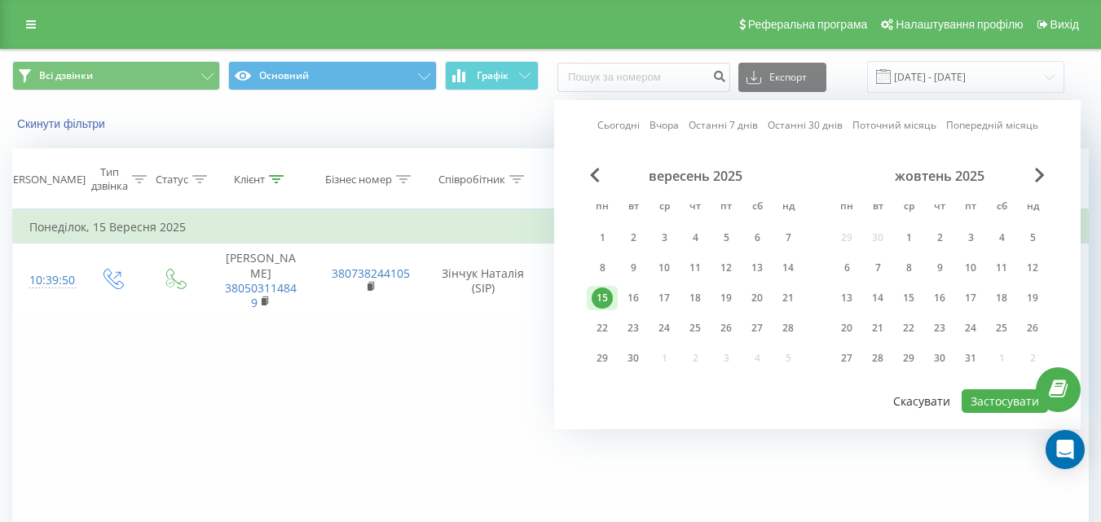
click at [916, 398] on button "Скасувати" at bounding box center [921, 401] width 75 height 24
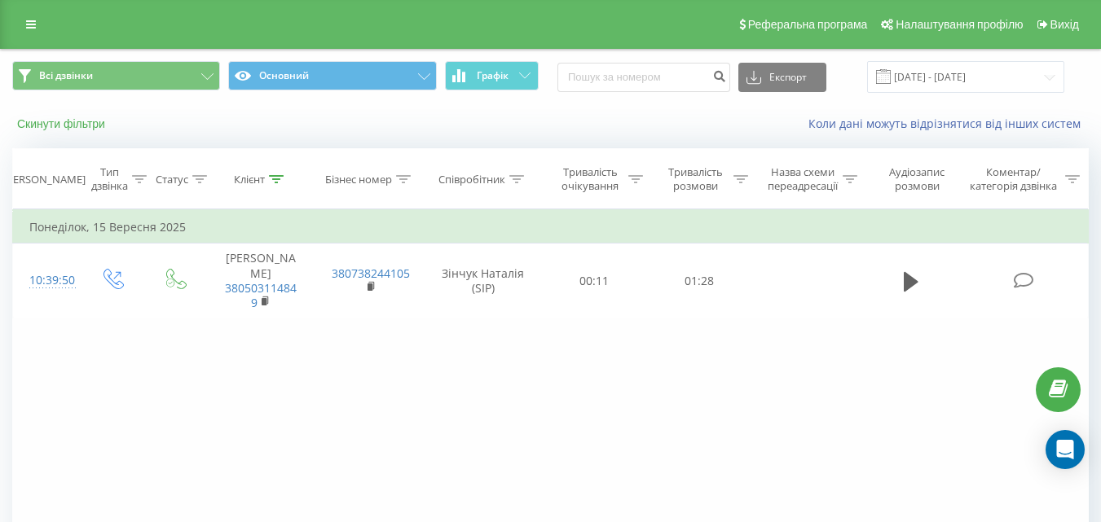
click at [97, 128] on button "Скинути фільтри" at bounding box center [62, 123] width 101 height 15
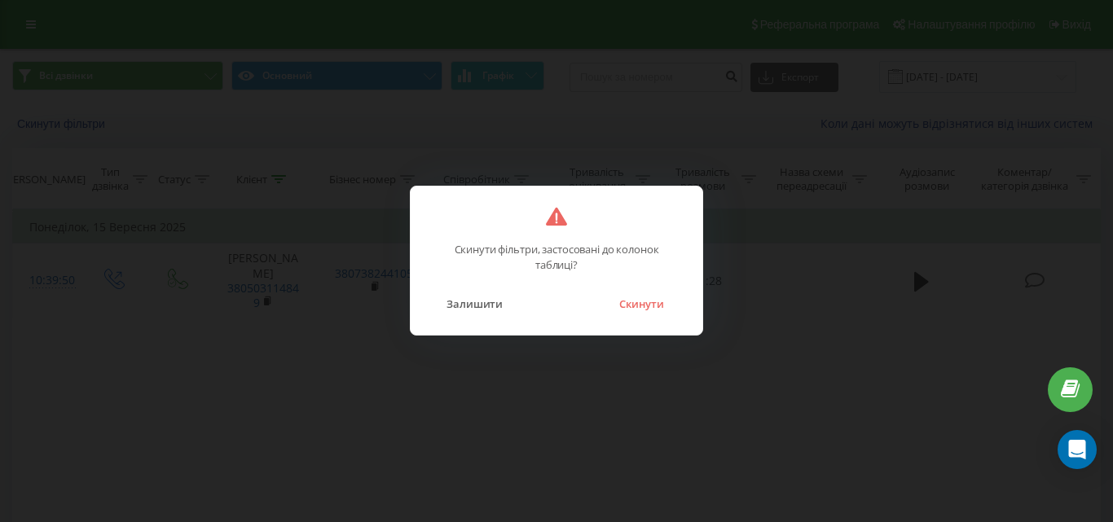
click at [653, 309] on button "Скинути" at bounding box center [641, 303] width 61 height 21
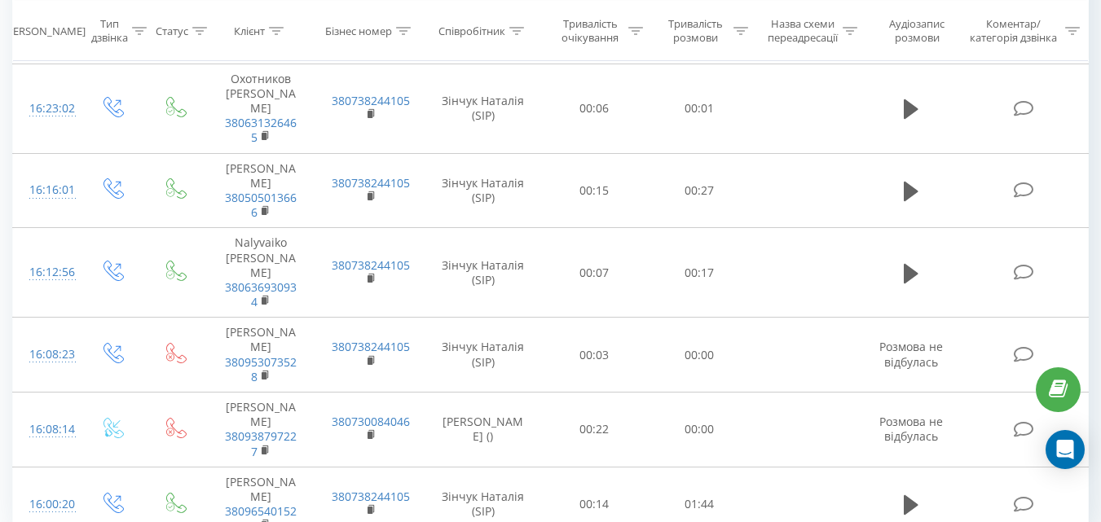
scroll to position [1607, 0]
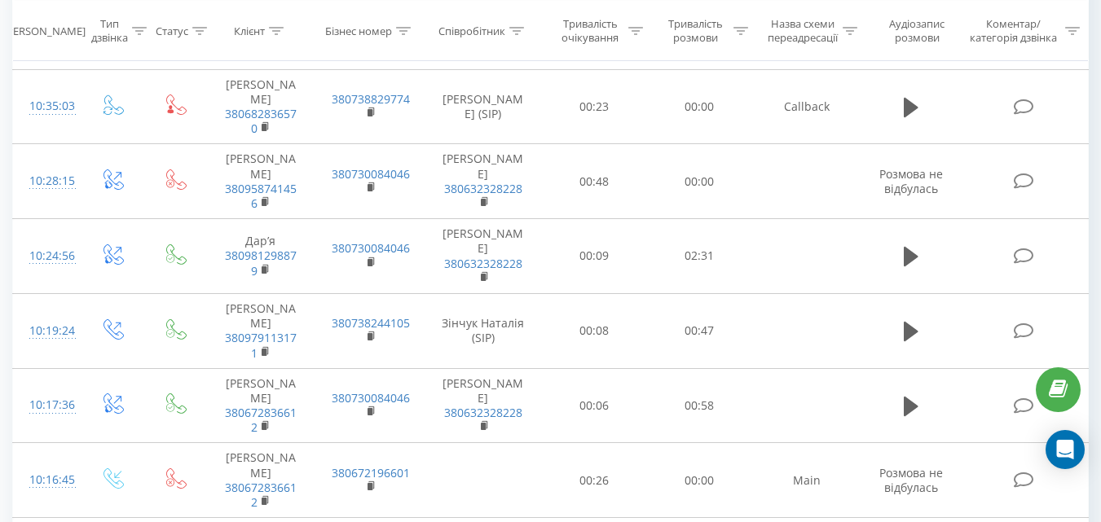
scroll to position [6916, 0]
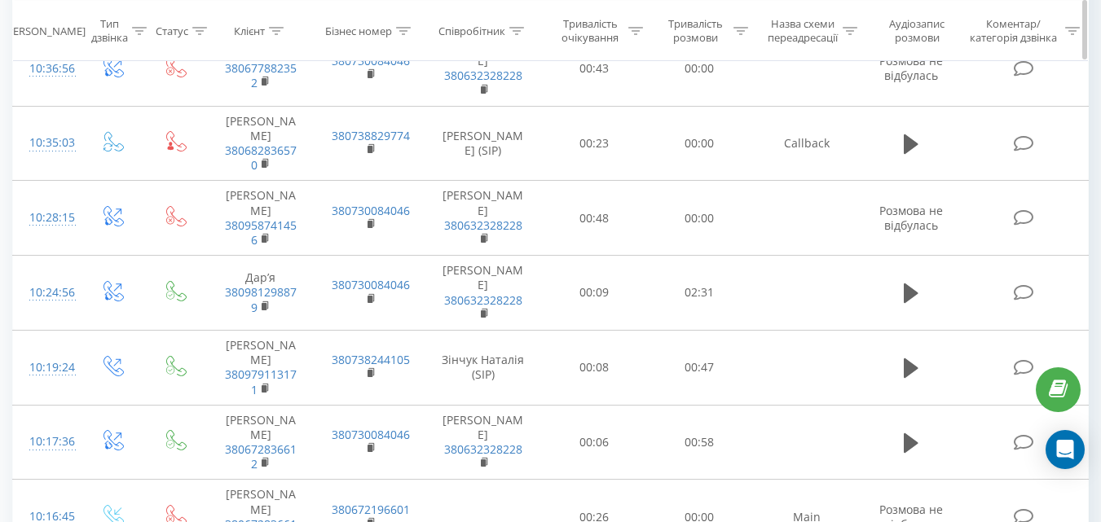
click at [467, 26] on div "Співробітник" at bounding box center [471, 31] width 67 height 14
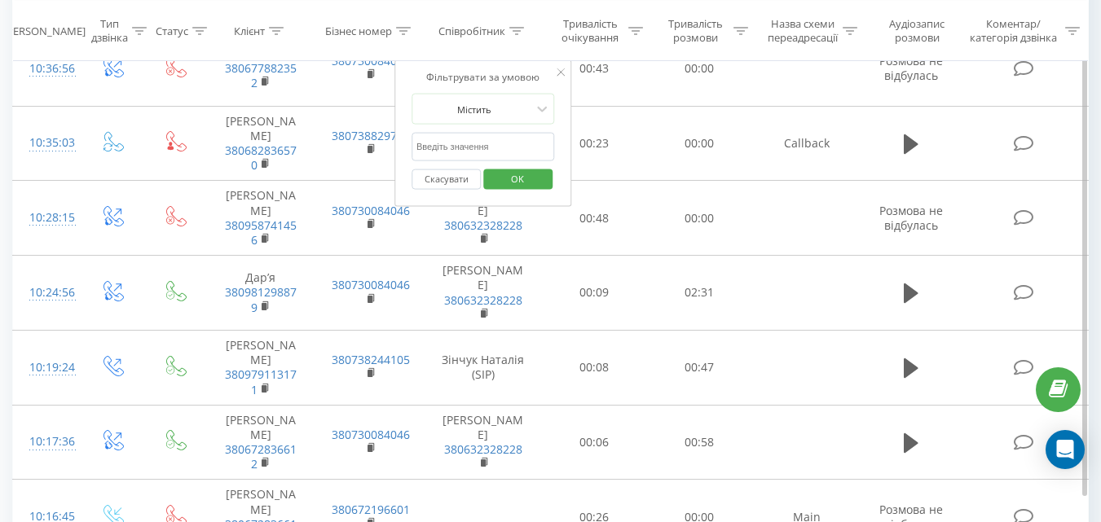
click at [455, 142] on input "text" at bounding box center [482, 147] width 143 height 29
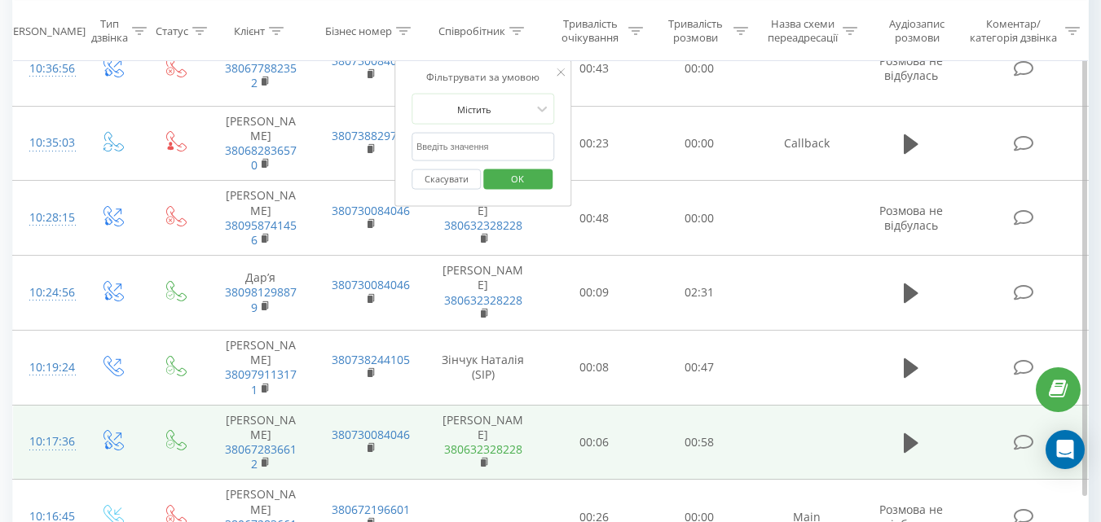
type input "Наталія"
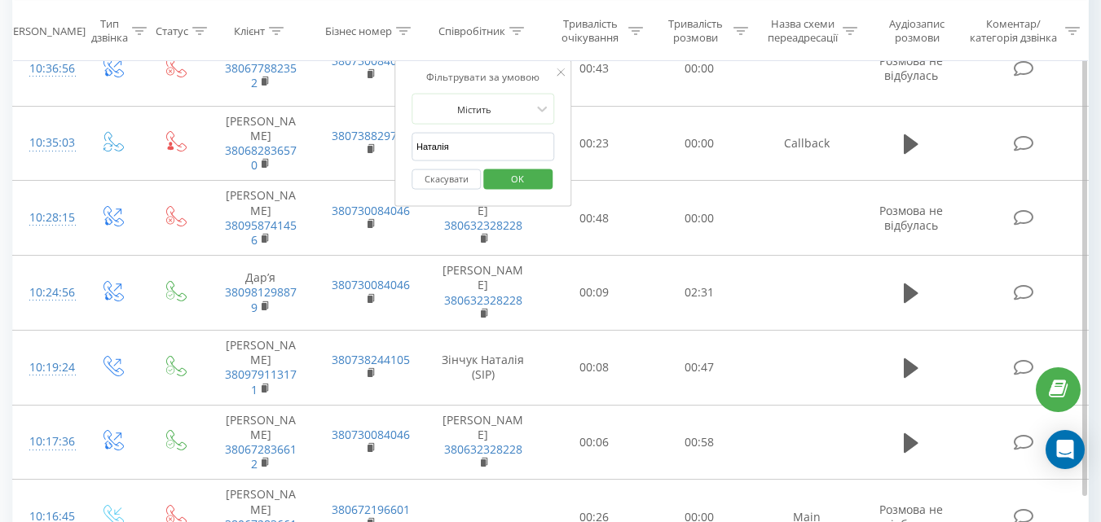
click at [521, 177] on span "OK" at bounding box center [517, 177] width 46 height 25
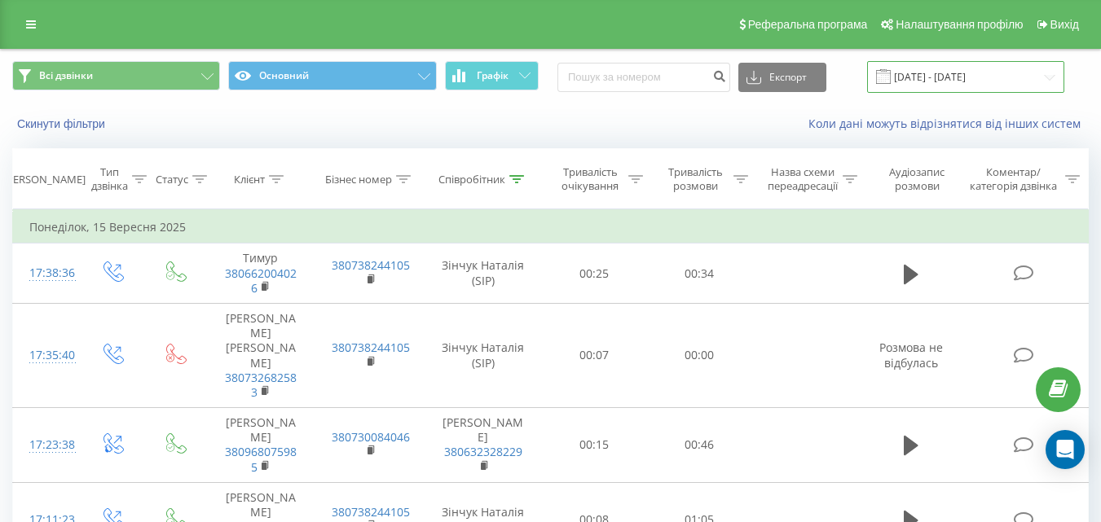
click at [987, 77] on input "15.09.2025 - 15.09.2025" at bounding box center [965, 77] width 197 height 32
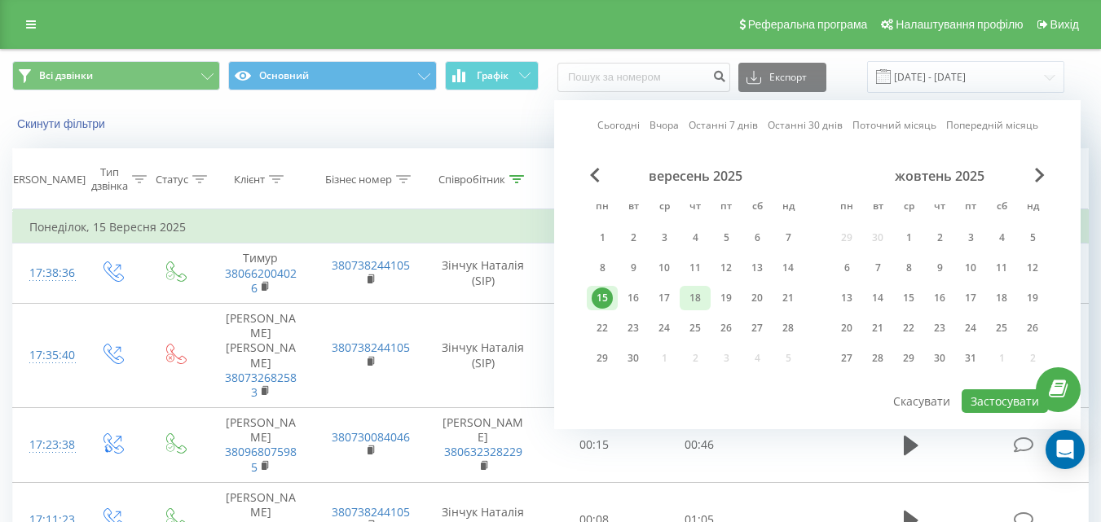
click at [690, 298] on div "18" at bounding box center [694, 298] width 21 height 21
drag, startPoint x: 657, startPoint y: 289, endPoint x: 723, endPoint y: 305, distance: 68.0
click at [657, 289] on div "17" at bounding box center [663, 298] width 21 height 21
click at [695, 301] on div "18" at bounding box center [694, 298] width 21 height 21
click at [1006, 397] on button "Застосувати" at bounding box center [1004, 401] width 86 height 24
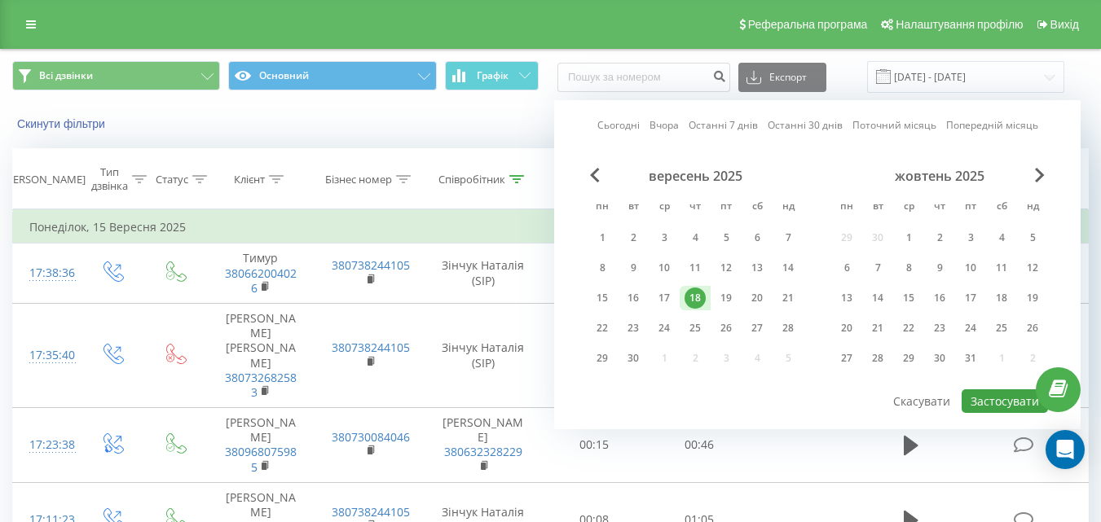
type input "[DATE] - [DATE]"
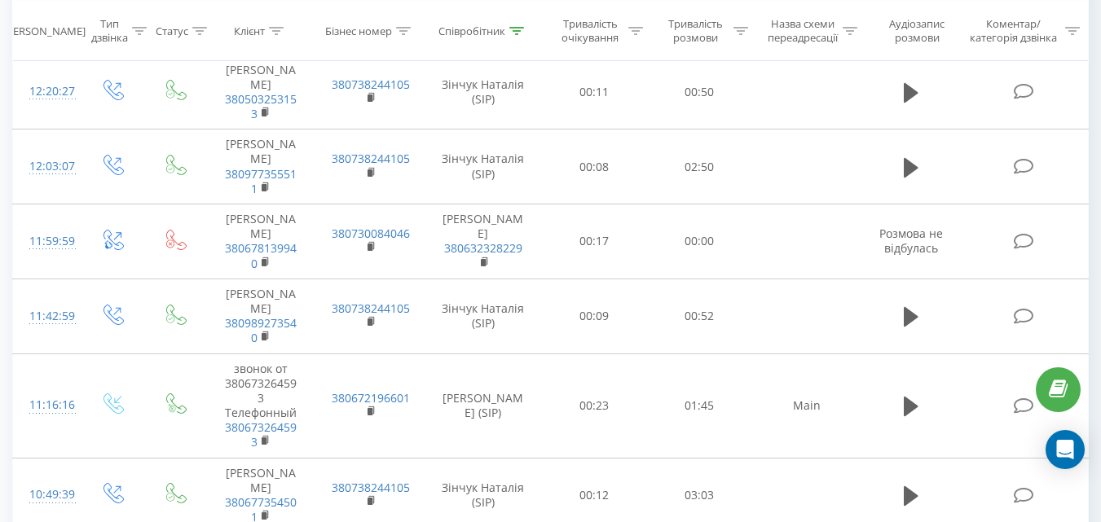
scroll to position [2160, 0]
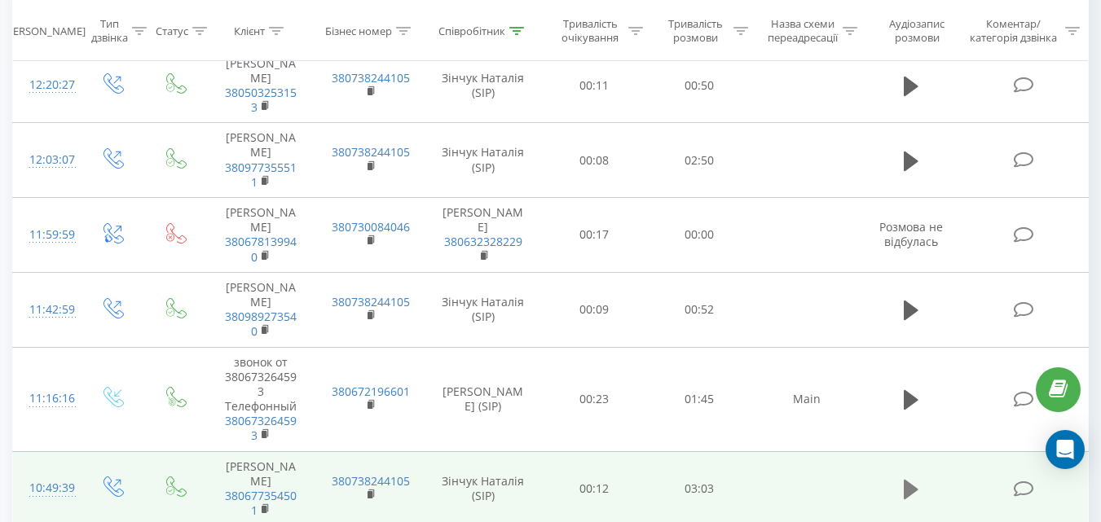
click at [908, 480] on icon at bounding box center [910, 490] width 15 height 20
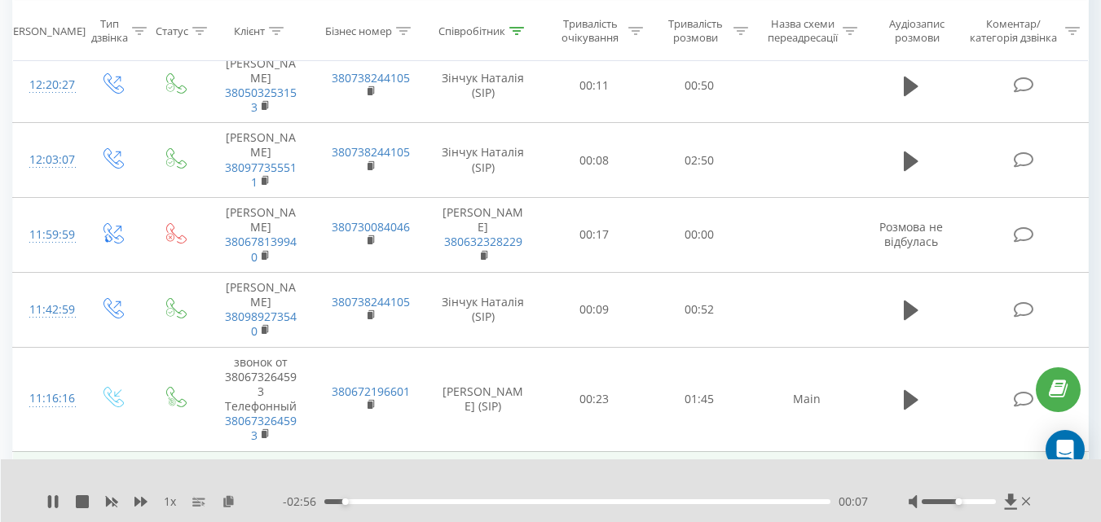
drag, startPoint x: 235, startPoint y: 283, endPoint x: 227, endPoint y: 277, distance: 9.9
click at [227, 489] on span "380677354501" at bounding box center [260, 503] width 77 height 29
click at [912, 478] on icon at bounding box center [910, 489] width 15 height 23
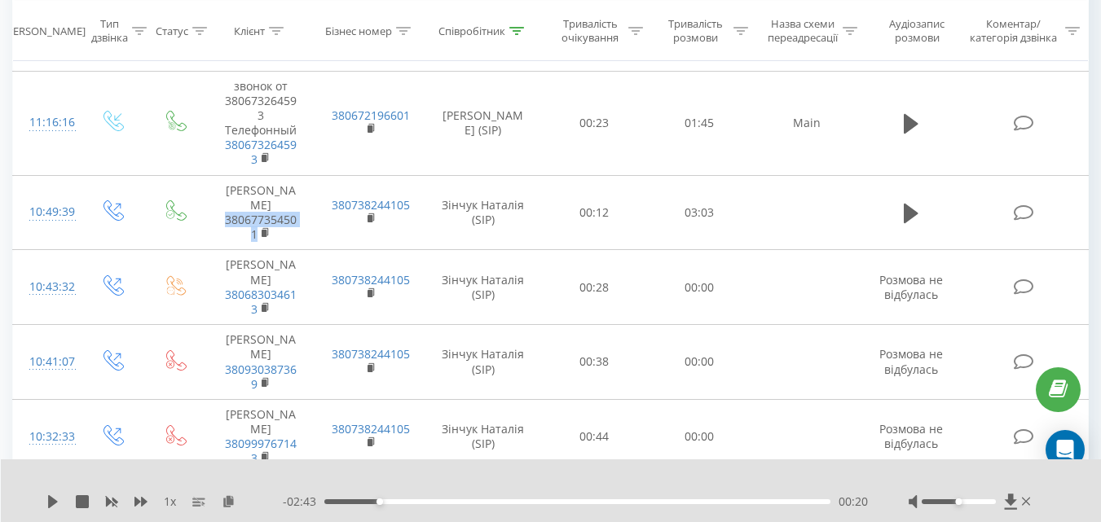
scroll to position [2470, 0]
